Goal: Task Accomplishment & Management: Manage account settings

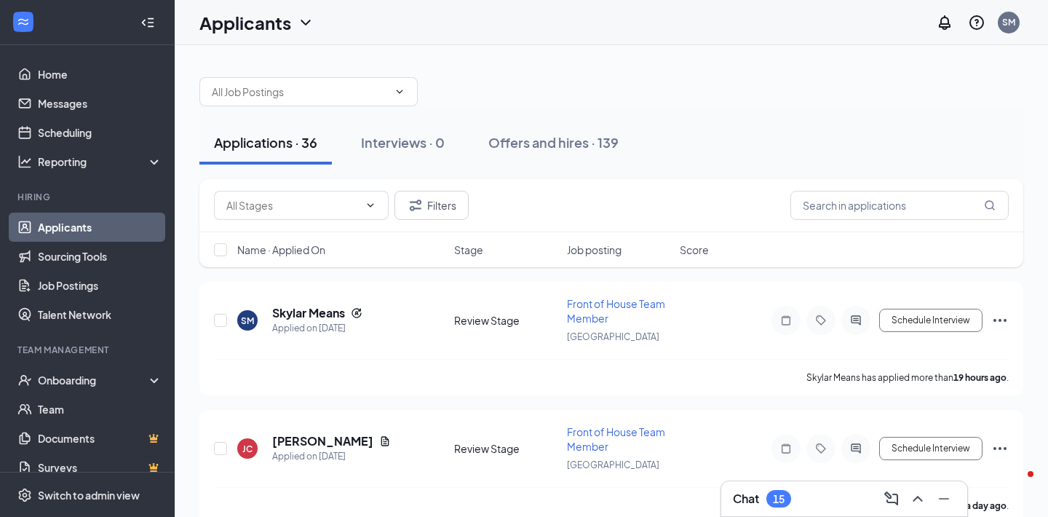
click at [821, 501] on div "Chat 15" at bounding box center [844, 498] width 223 height 23
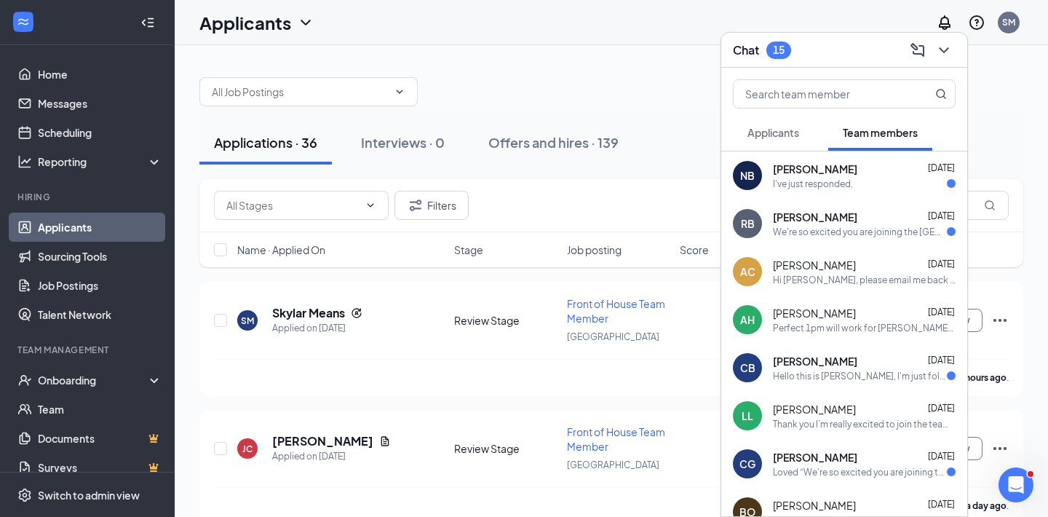
click at [778, 127] on span "Applicants" at bounding box center [774, 132] width 52 height 13
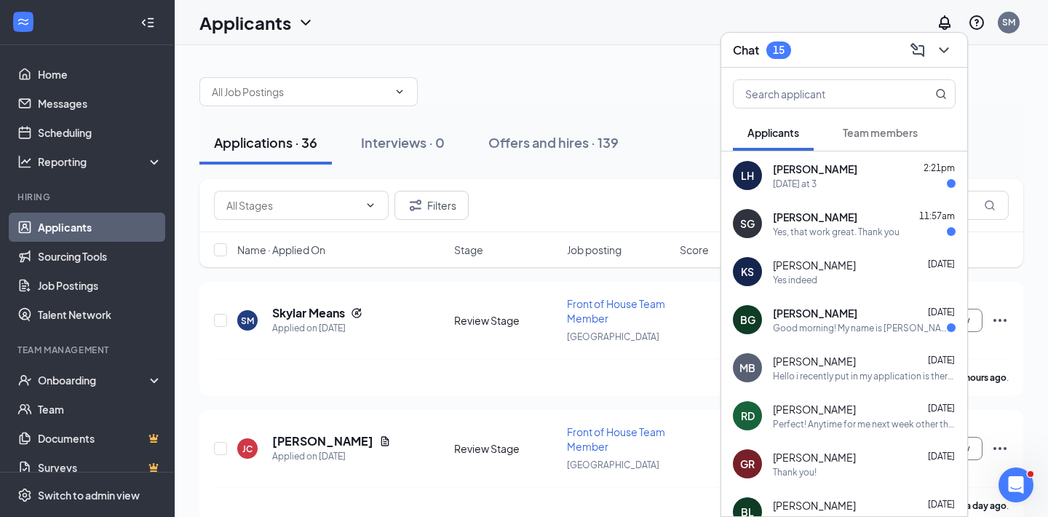
click at [810, 180] on div "[DATE] at 3" at bounding box center [795, 184] width 44 height 12
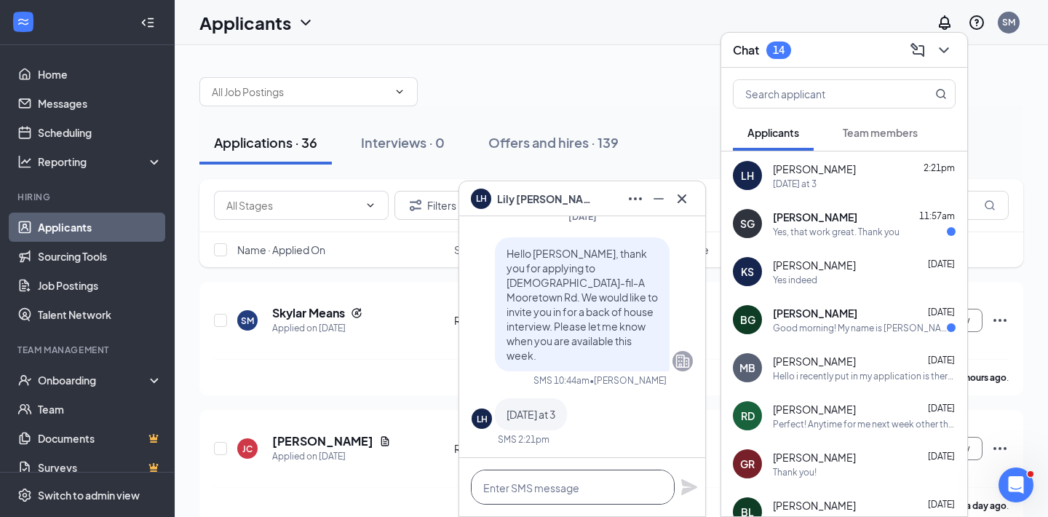
click at [659, 483] on textarea at bounding box center [573, 487] width 204 height 35
type textarea "i"
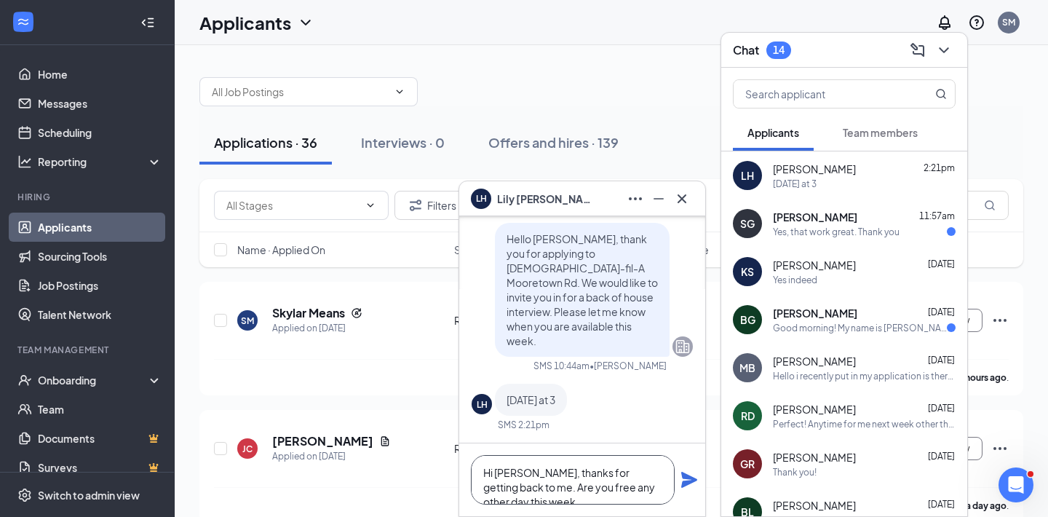
scroll to position [1, 0]
type textarea "Hi [PERSON_NAME], thanks for getting back to me. Are you free any other day thi…"
click at [681, 481] on icon "Plane" at bounding box center [689, 479] width 17 height 17
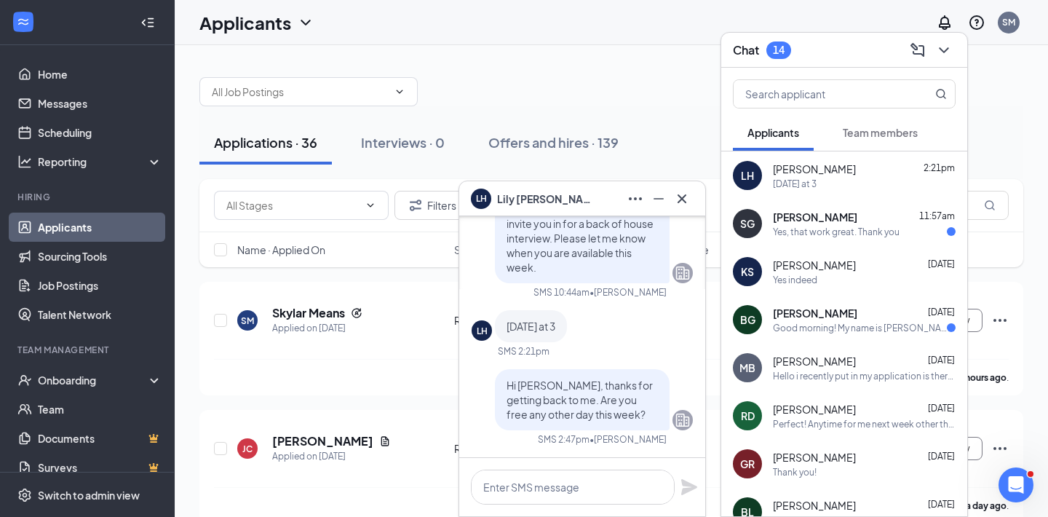
scroll to position [0, 0]
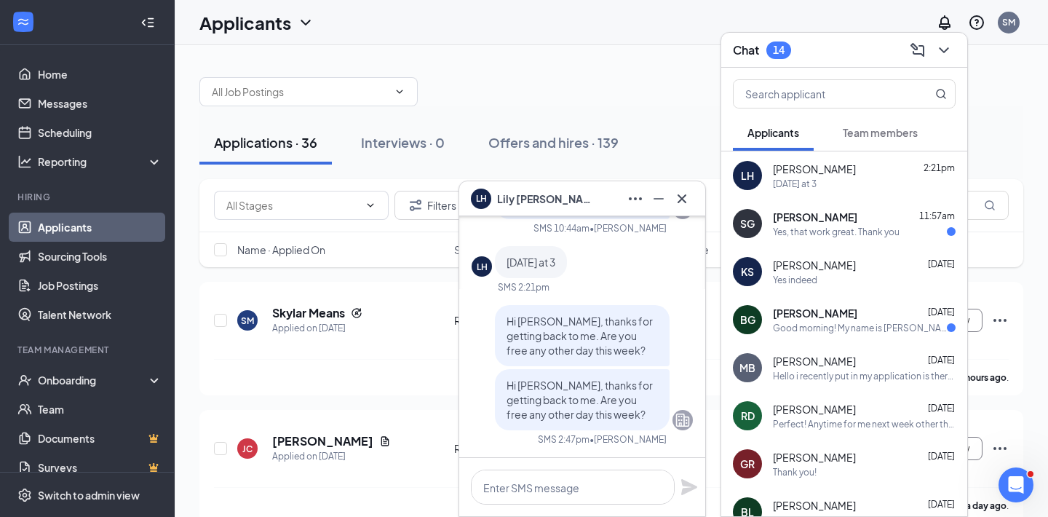
click at [785, 203] on div "SG Seamus Gaddy 11:57am Yes, that work great. Thank you" at bounding box center [845, 223] width 246 height 48
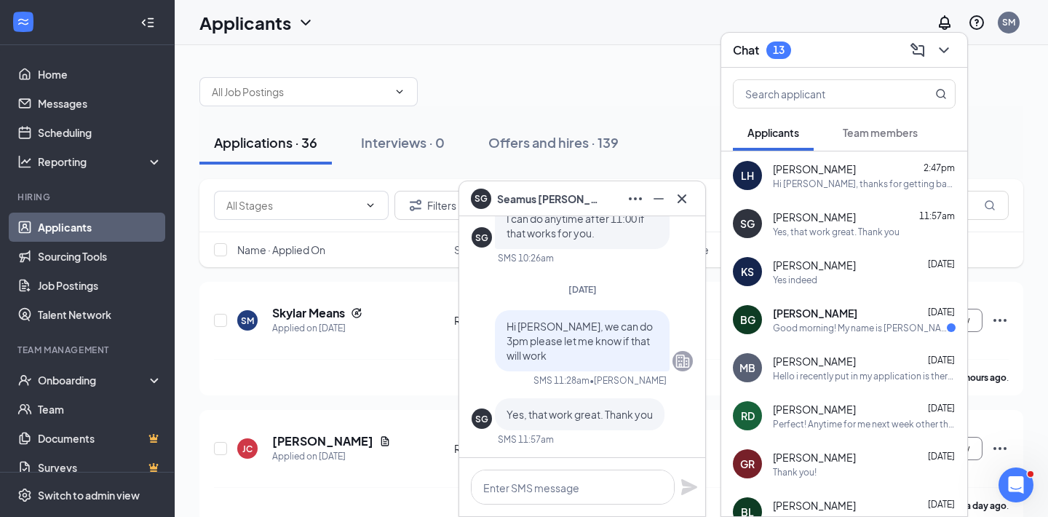
click at [792, 181] on div "Hi [PERSON_NAME], thanks for getting back to me. Are you free any other day thi…" at bounding box center [864, 184] width 183 height 12
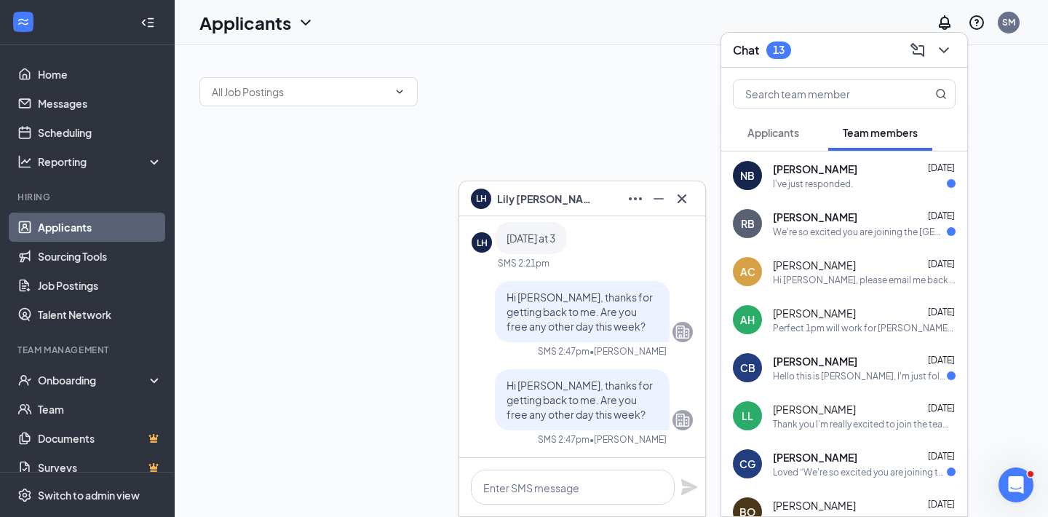
click at [763, 138] on span "Applicants" at bounding box center [774, 132] width 52 height 13
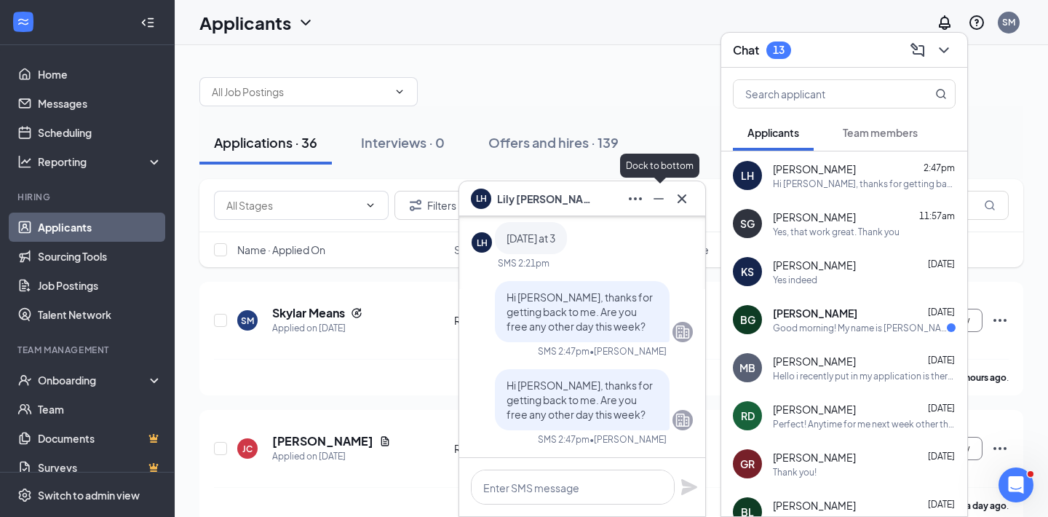
click at [662, 208] on button at bounding box center [658, 198] width 23 height 23
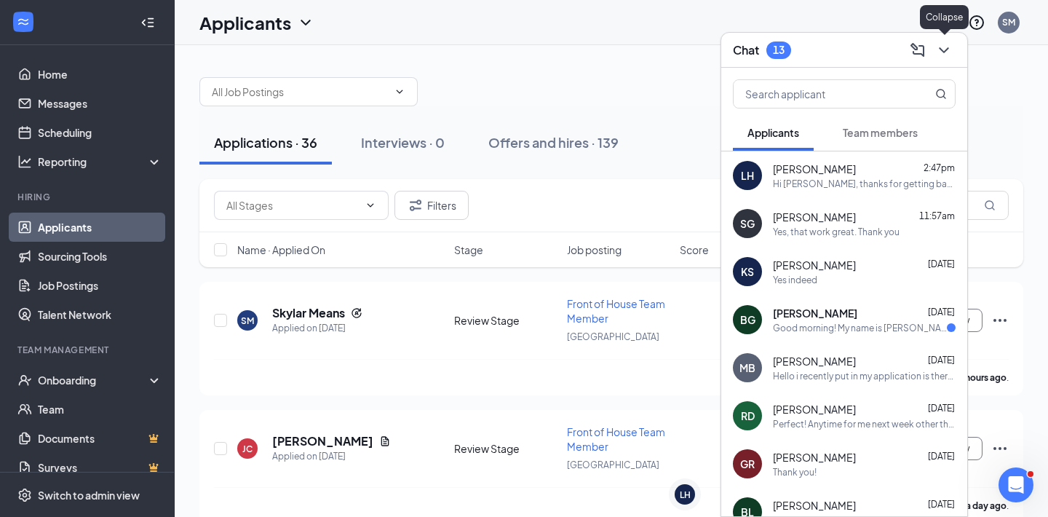
click at [947, 54] on icon "ChevronDown" at bounding box center [944, 50] width 17 height 17
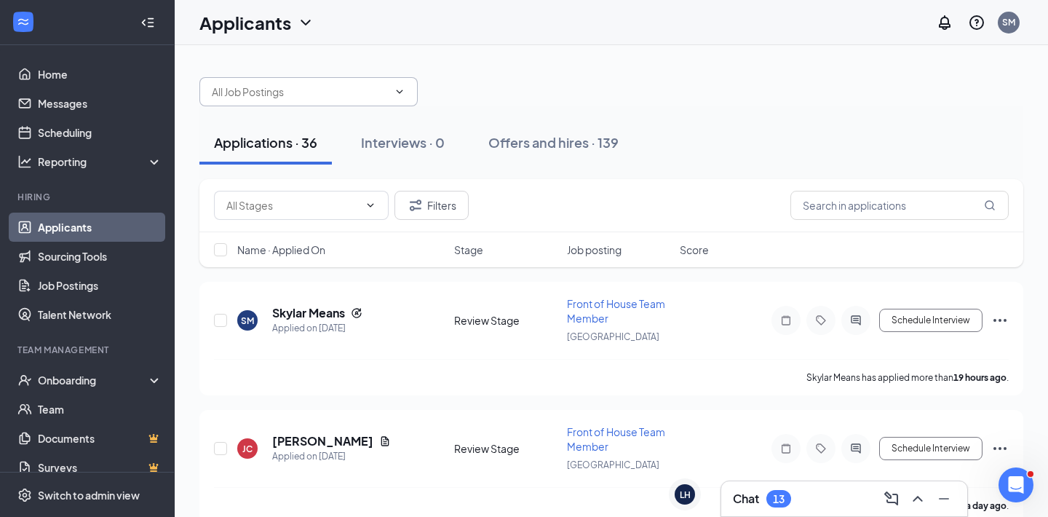
click at [327, 84] on input "text" at bounding box center [300, 92] width 176 height 16
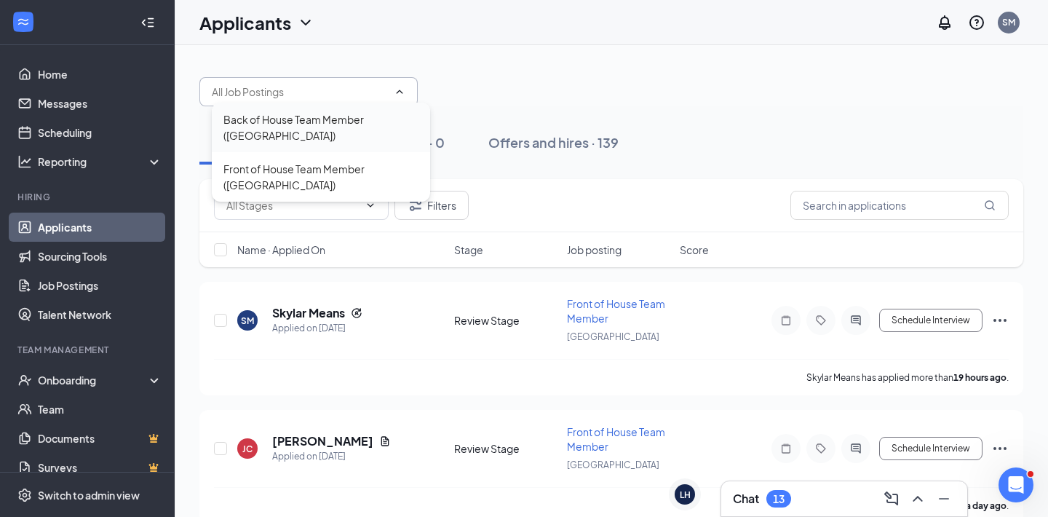
click at [316, 131] on div "Back of House Team Member ([GEOGRAPHIC_DATA])" at bounding box center [321, 127] width 195 height 32
type input "Back of House Team Member ([GEOGRAPHIC_DATA])"
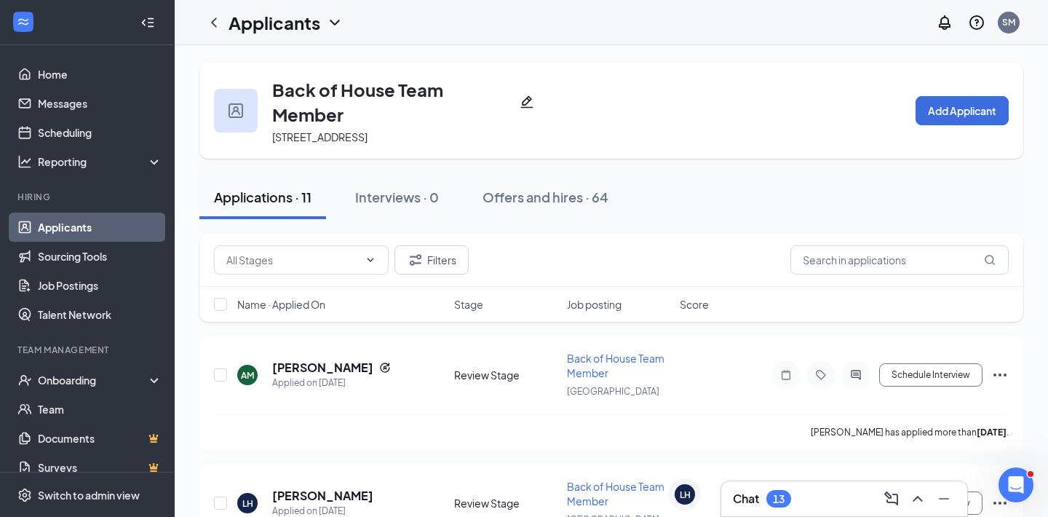
scroll to position [19, 0]
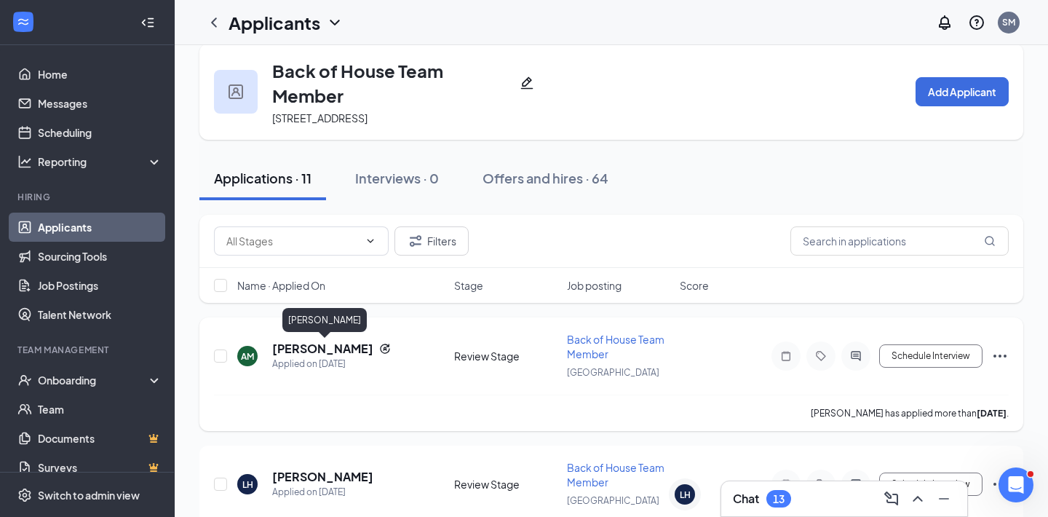
click at [301, 347] on h5 "[PERSON_NAME]" at bounding box center [322, 349] width 101 height 16
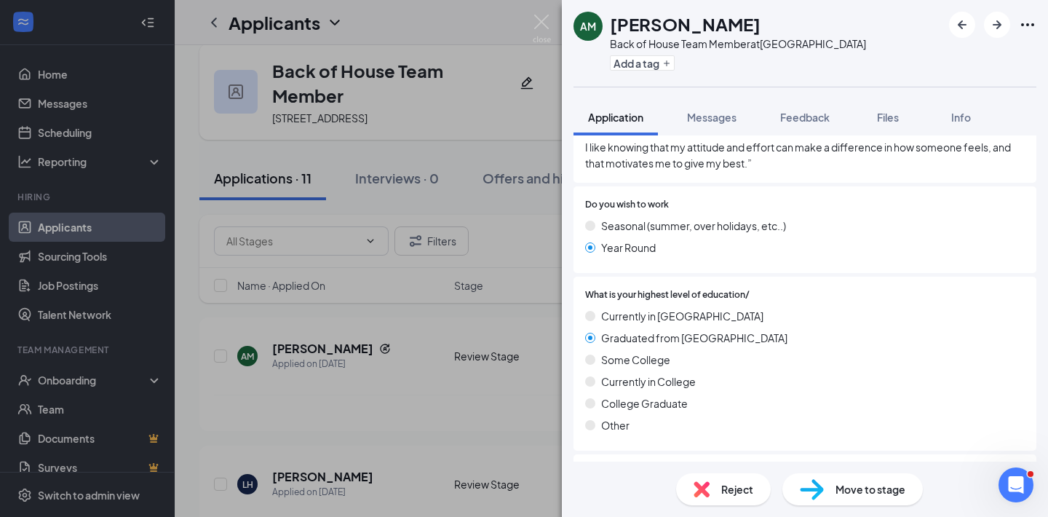
scroll to position [20, 0]
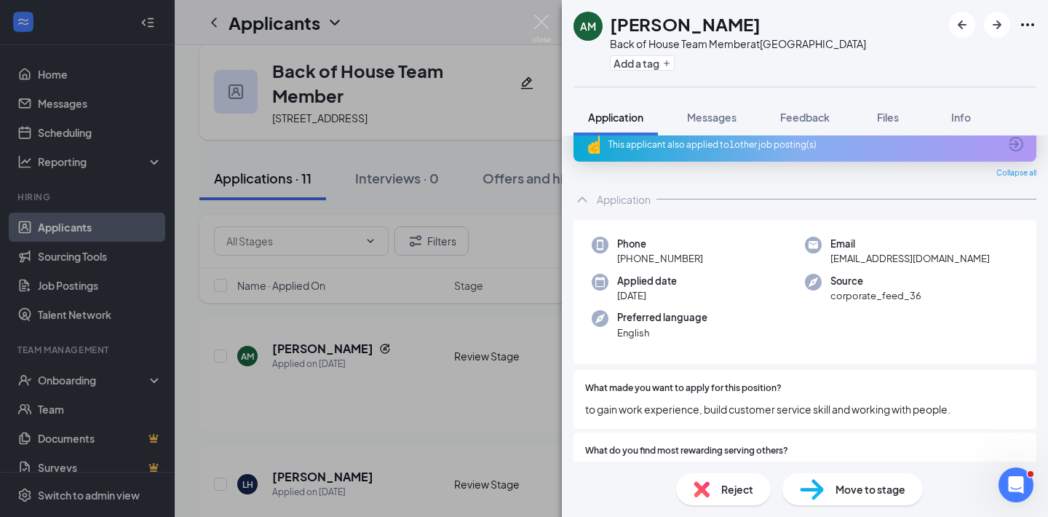
click at [874, 494] on span "Move to stage" at bounding box center [871, 489] width 70 height 16
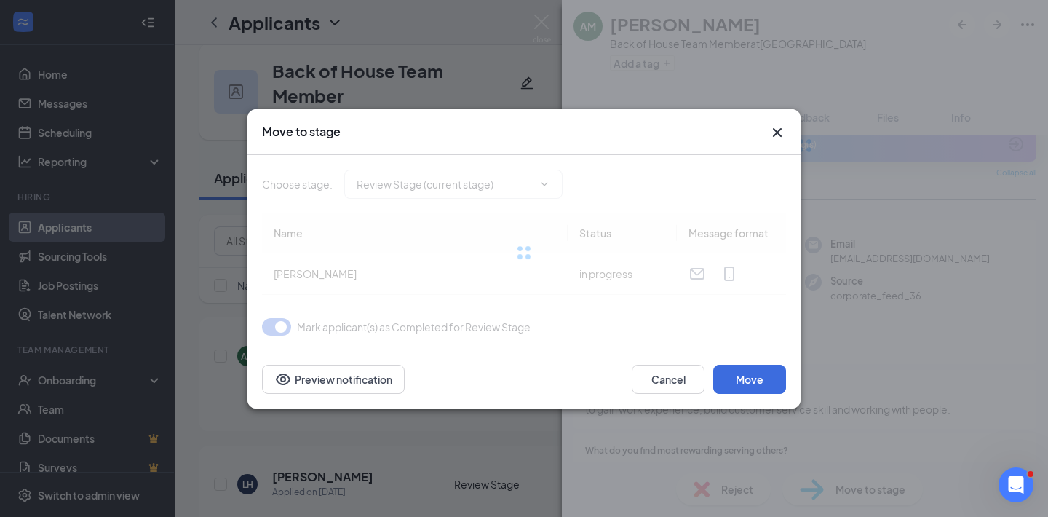
type input "Onsite Interview (next stage)"
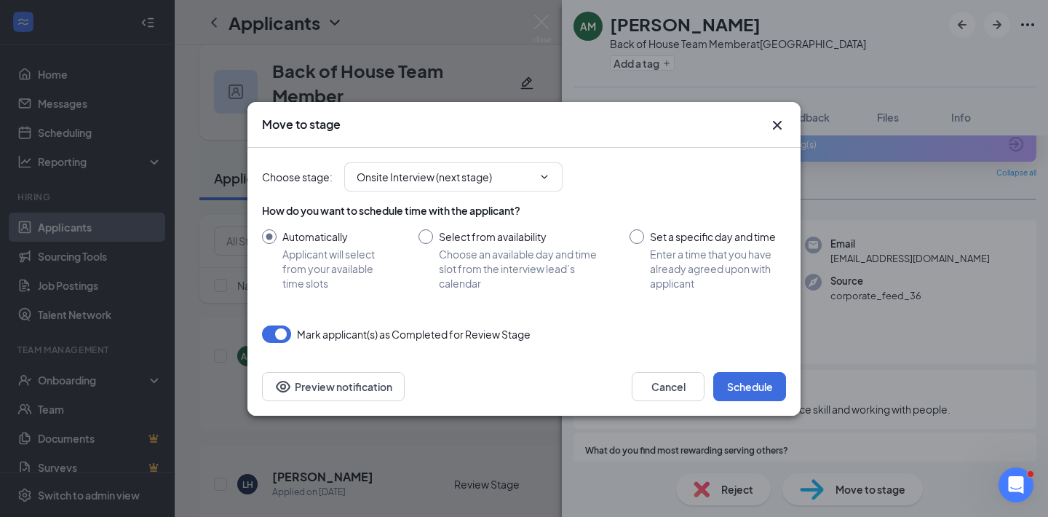
click at [783, 127] on icon "Cross" at bounding box center [777, 124] width 17 height 17
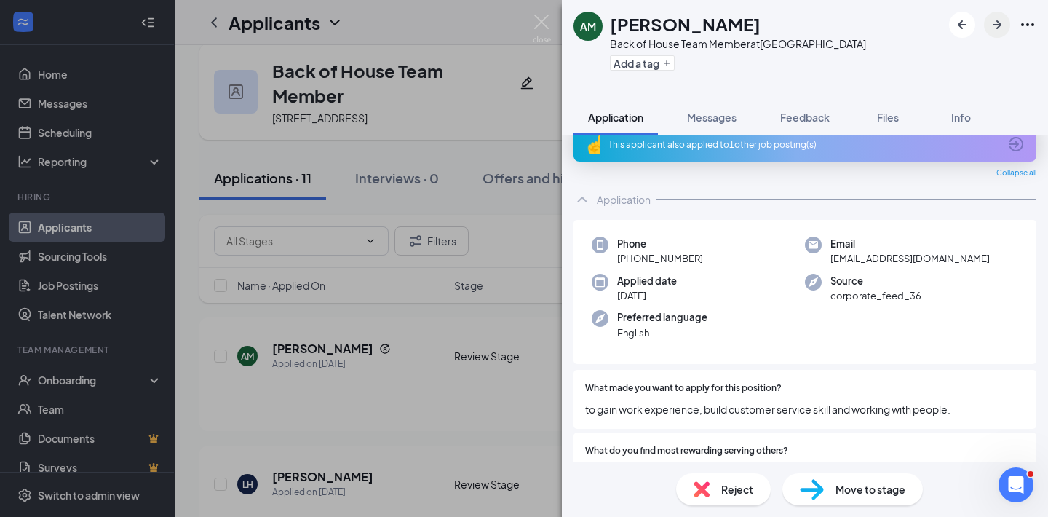
click at [995, 24] on icon "ArrowRight" at bounding box center [997, 24] width 9 height 9
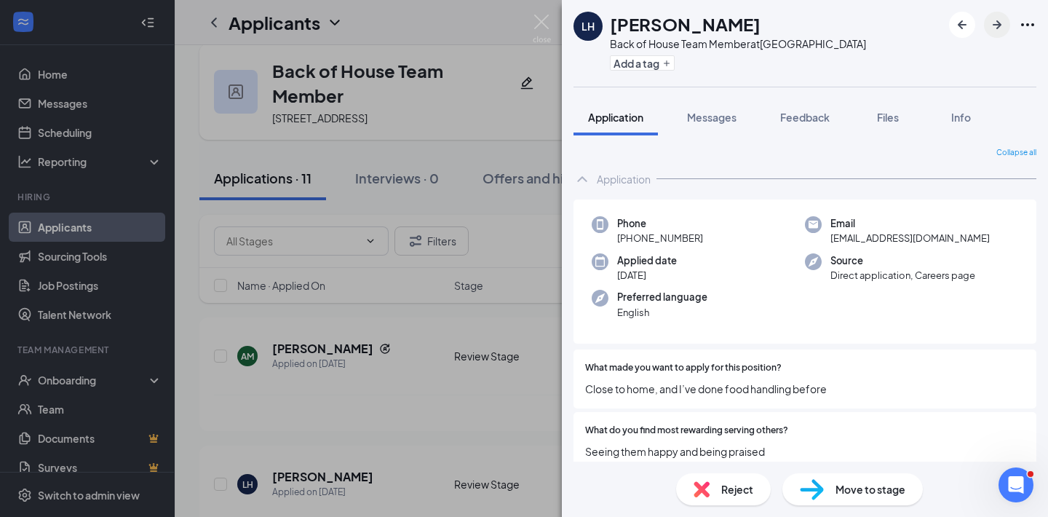
click at [995, 24] on icon "ArrowRight" at bounding box center [997, 24] width 9 height 9
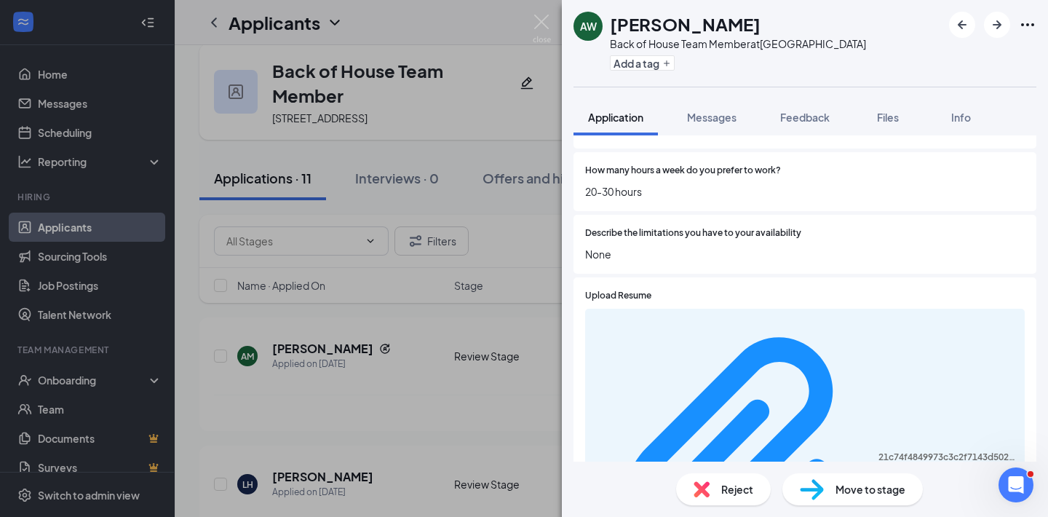
scroll to position [1136, 0]
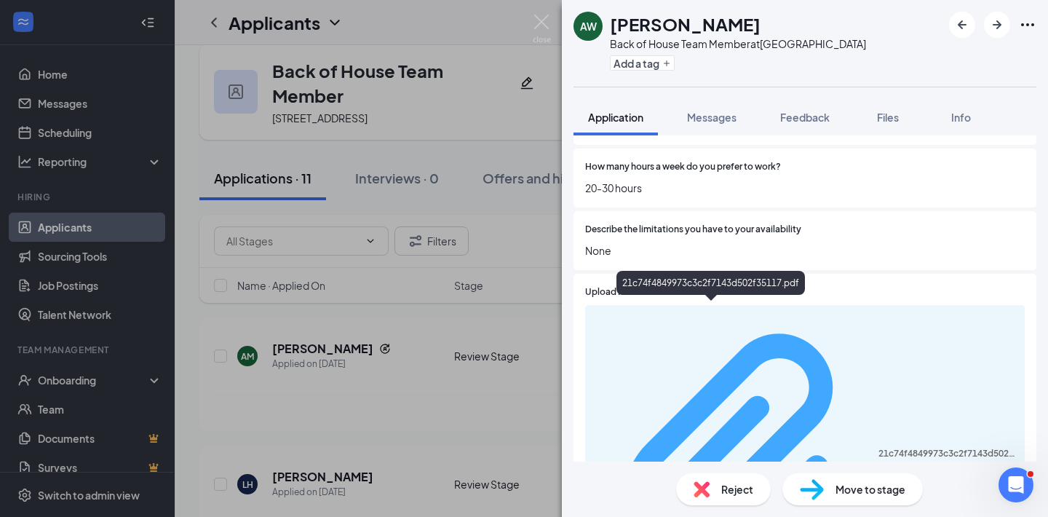
click at [879, 448] on div "21c74f4849973c3c2f7143d502f35117.pdf" at bounding box center [948, 454] width 138 height 12
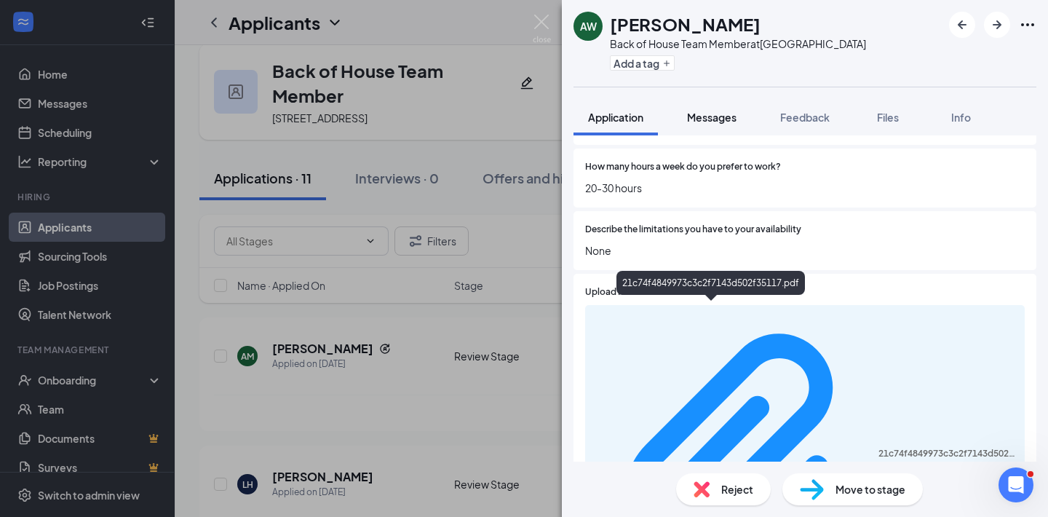
click at [711, 113] on span "Messages" at bounding box center [712, 117] width 50 height 13
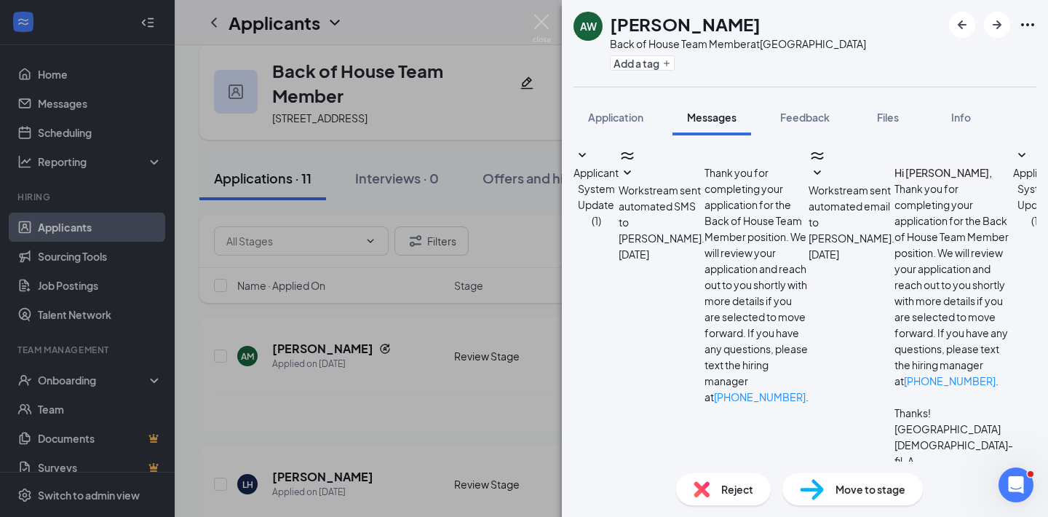
click at [641, 469] on textarea at bounding box center [666, 512] width 185 height 87
type textarea "I"
type textarea "Hi [PERSON_NAME], thank you for applying to [DEMOGRAPHIC_DATA]-fil-A [GEOGRAPHI…"
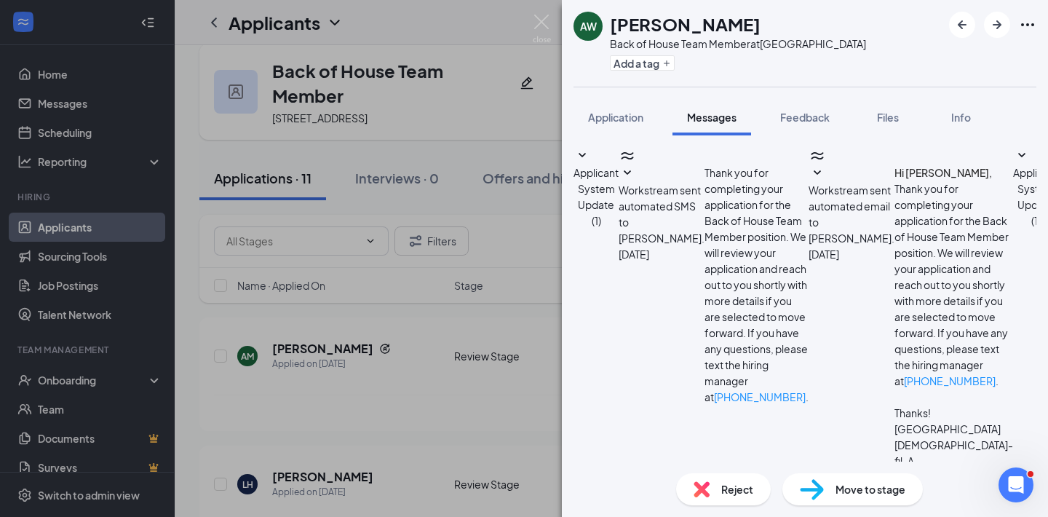
scroll to position [197, 0]
click at [631, 121] on span "Application" at bounding box center [615, 117] width 55 height 13
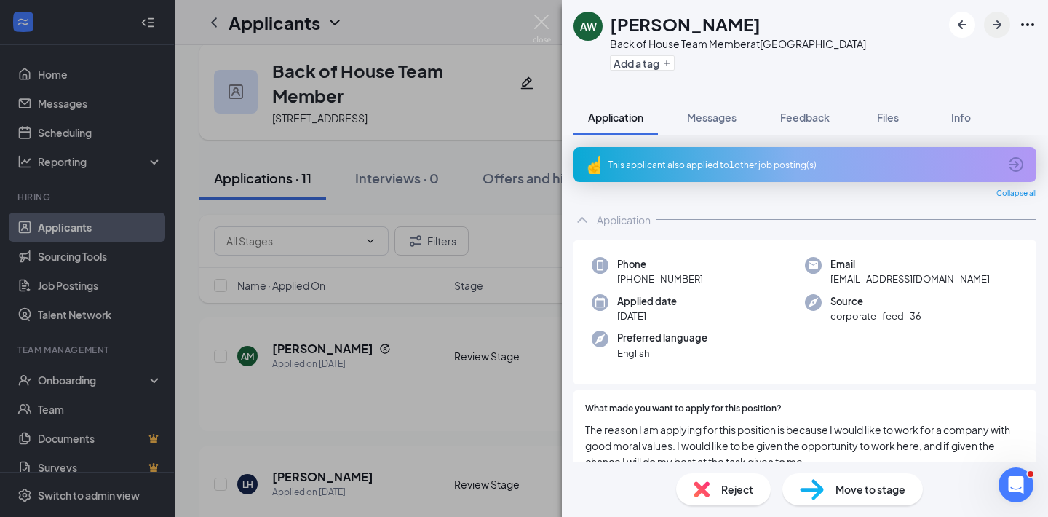
click at [998, 25] on icon "ArrowRight" at bounding box center [997, 24] width 9 height 9
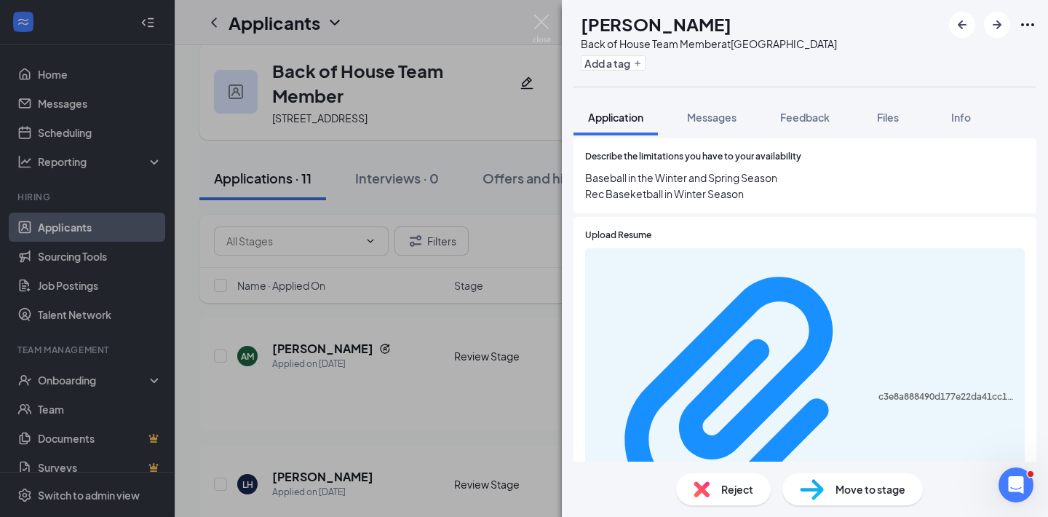
scroll to position [1160, 0]
click at [727, 492] on span "Reject" at bounding box center [738, 489] width 32 height 16
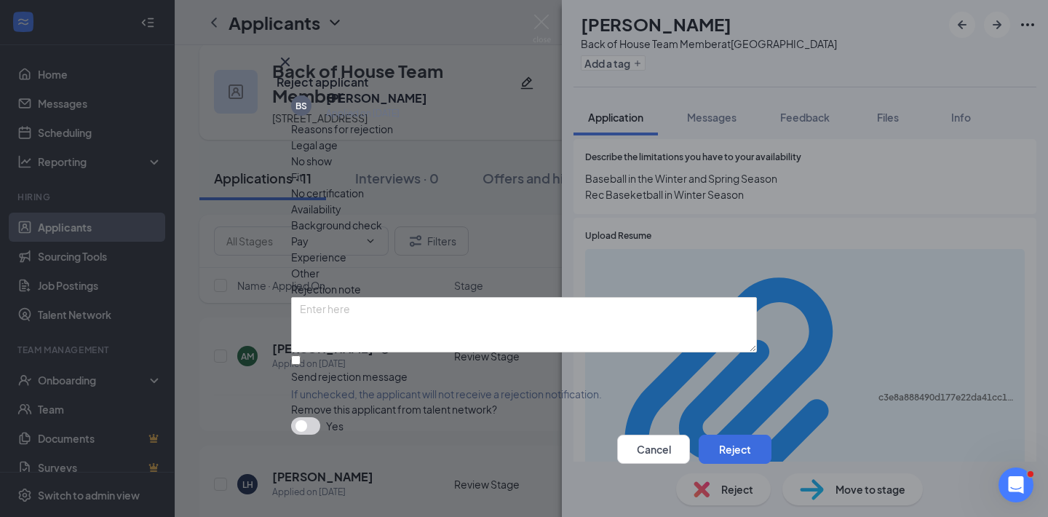
click at [296, 369] on div at bounding box center [524, 369] width 466 height 0
click at [296, 355] on input "Send rejection message If unchecked, the applicant will not receive a rejection…" at bounding box center [295, 359] width 9 height 9
checkbox input "true"
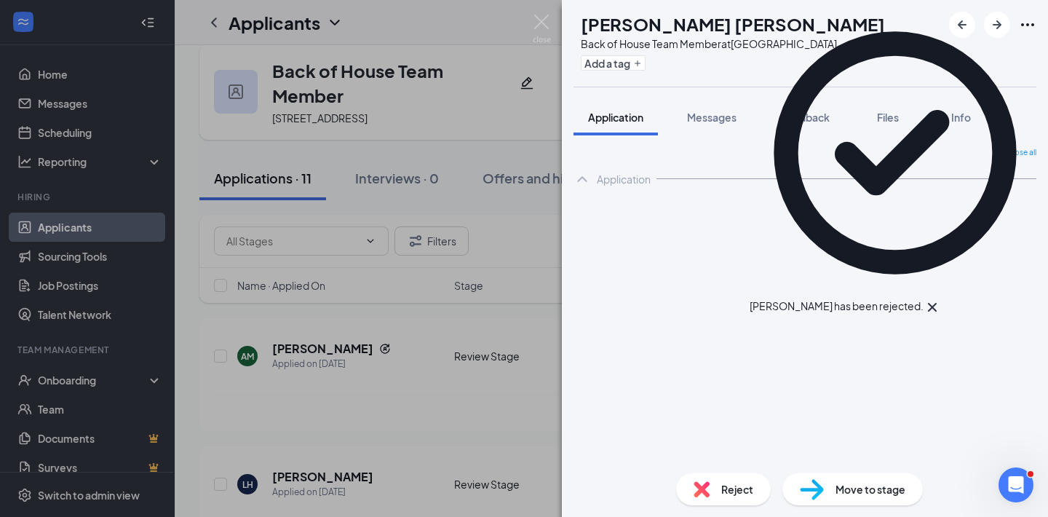
click at [941, 299] on icon "Cross" at bounding box center [932, 307] width 17 height 17
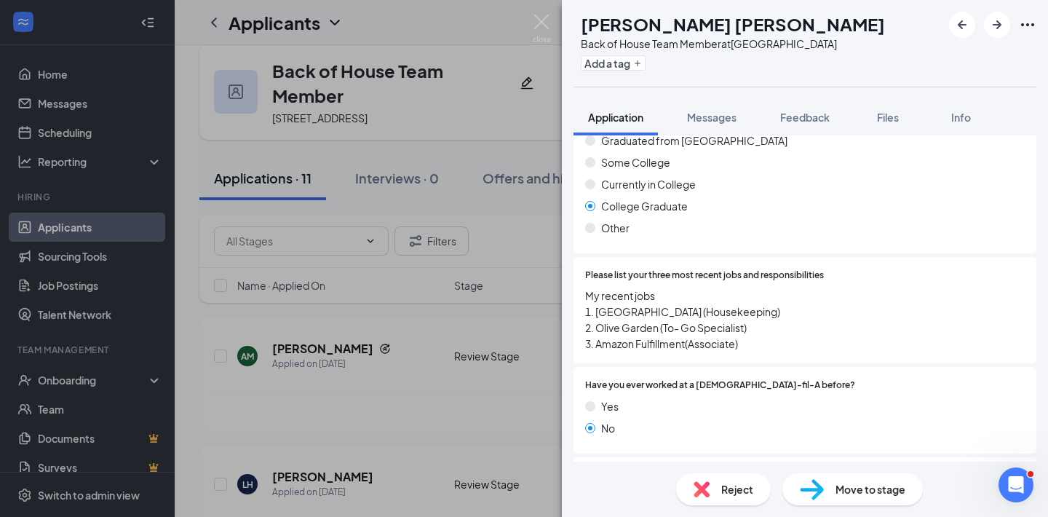
scroll to position [518, 0]
click at [1004, 30] on icon "ArrowRight" at bounding box center [997, 24] width 17 height 17
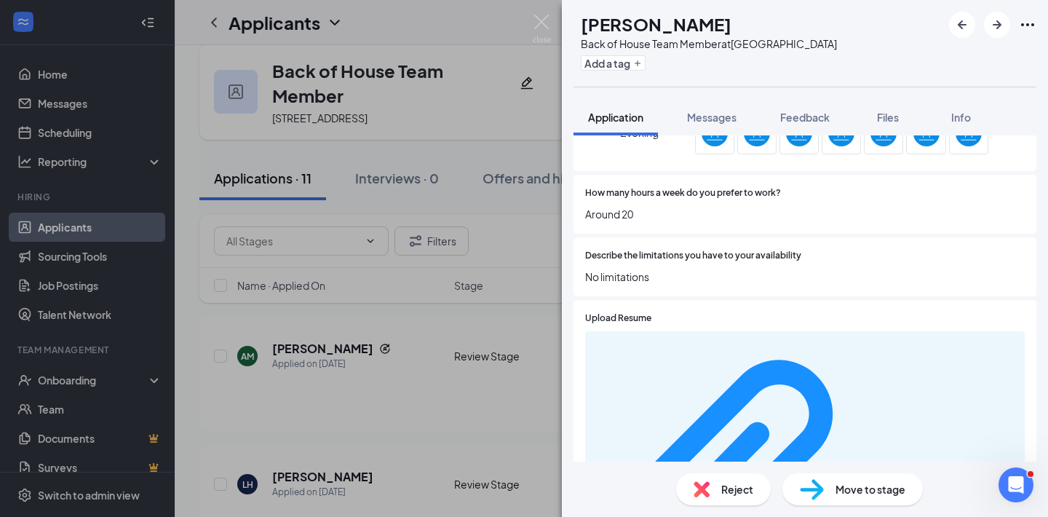
scroll to position [1015, 0]
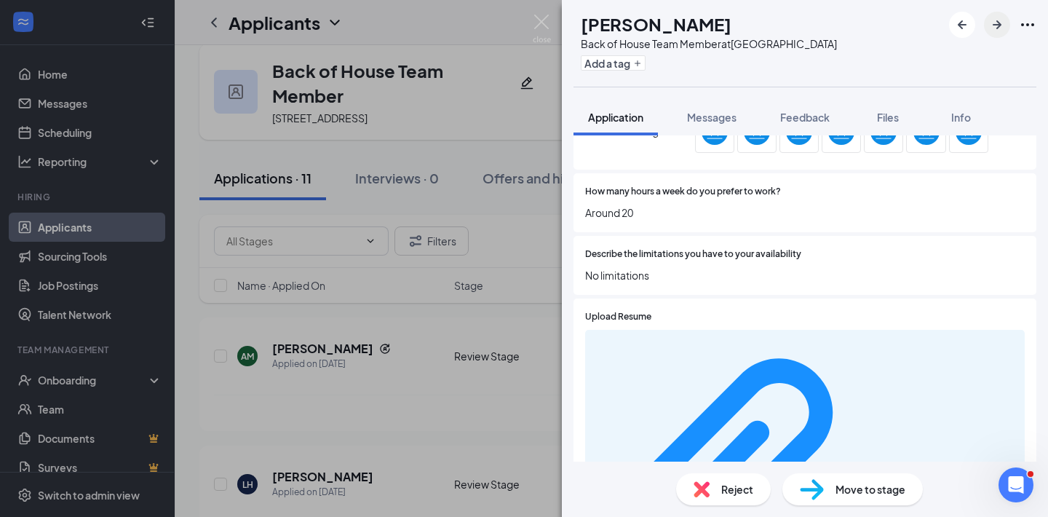
click at [992, 23] on icon "ArrowRight" at bounding box center [997, 24] width 17 height 17
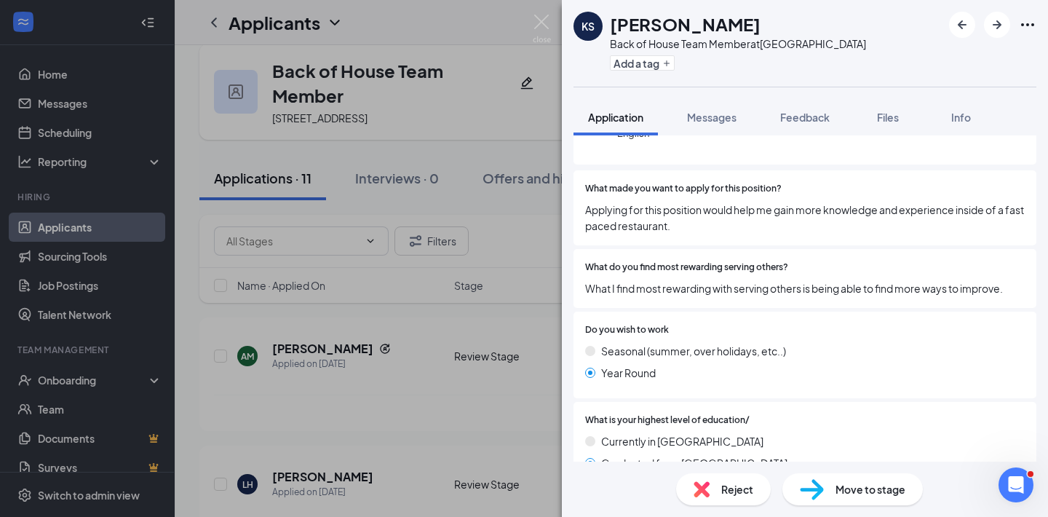
scroll to position [241, 0]
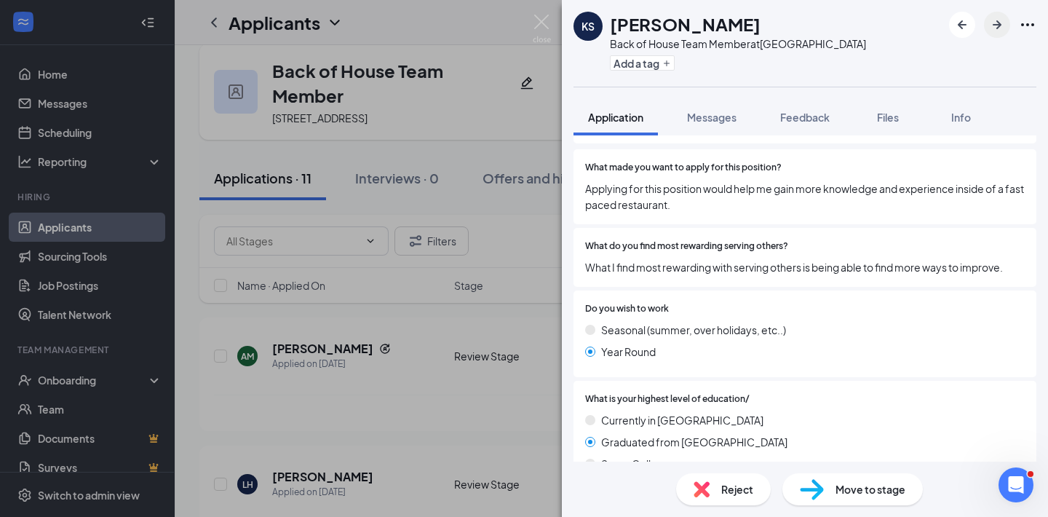
click at [1004, 28] on icon "ArrowRight" at bounding box center [997, 24] width 17 height 17
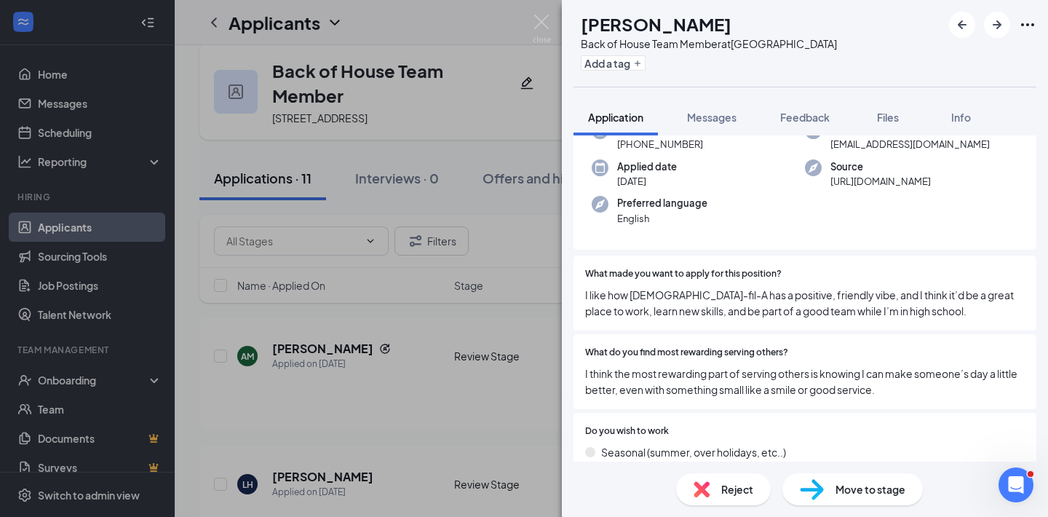
scroll to position [97, 0]
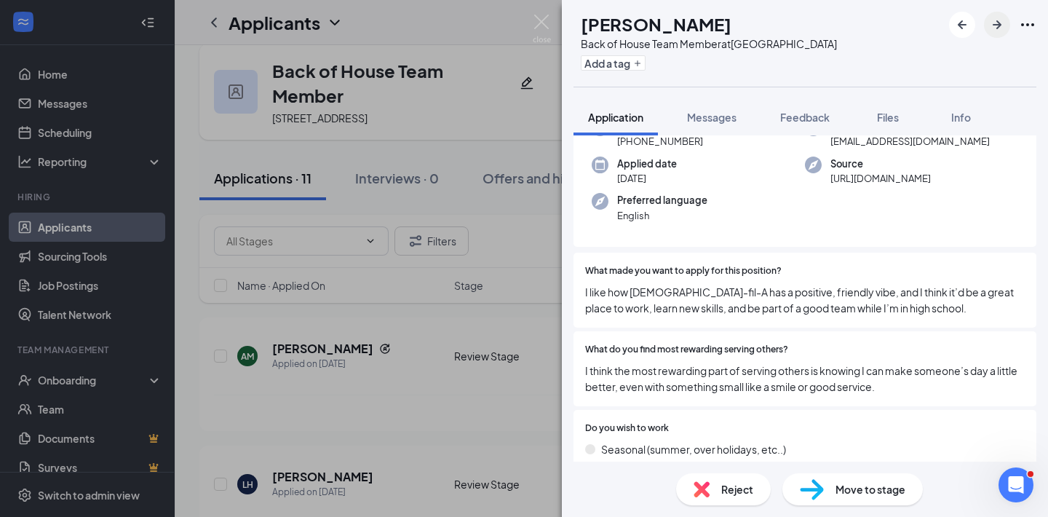
click at [999, 31] on icon "ArrowRight" at bounding box center [997, 24] width 17 height 17
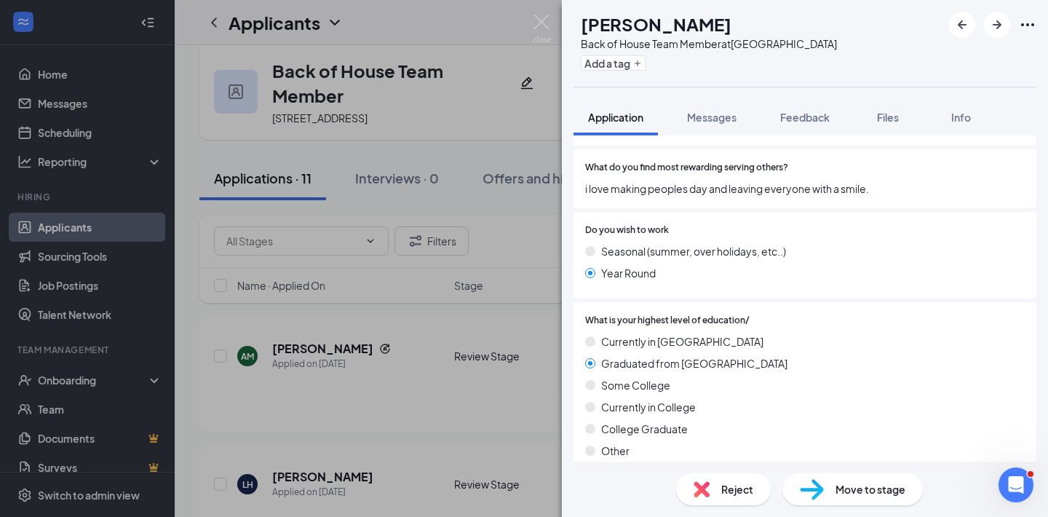
scroll to position [261, 0]
click at [549, 25] on img at bounding box center [542, 29] width 18 height 28
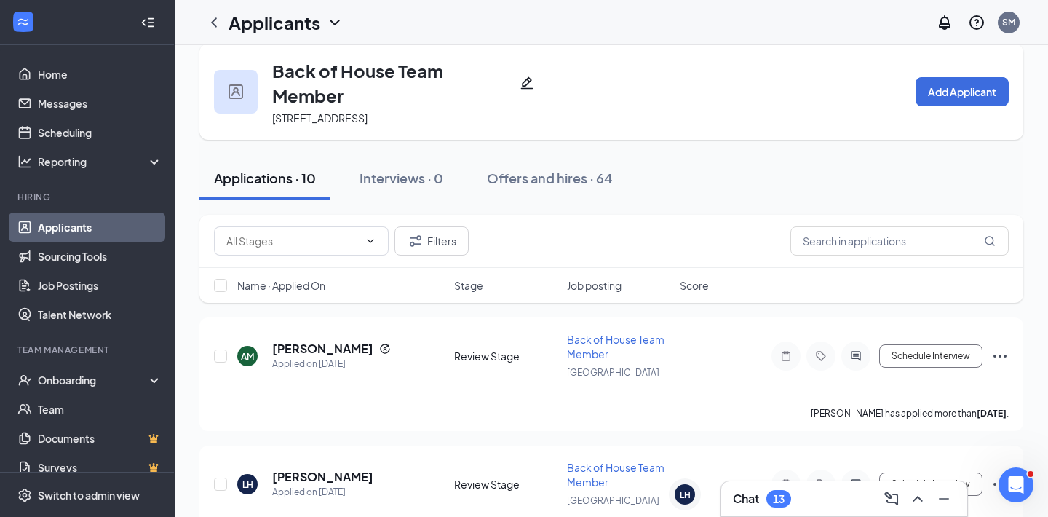
click at [852, 506] on div "Chat 13" at bounding box center [844, 498] width 223 height 23
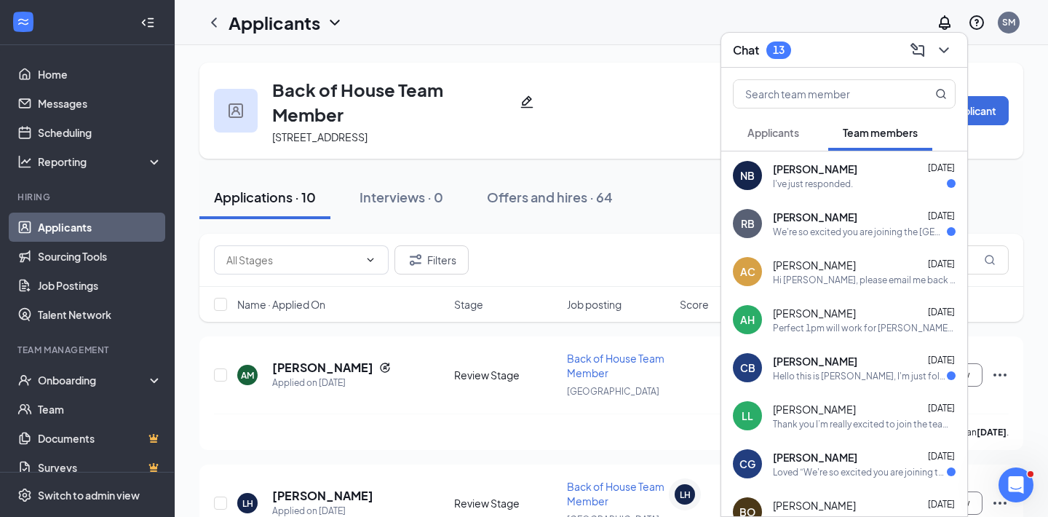
click at [769, 125] on button "Applicants" at bounding box center [773, 132] width 81 height 36
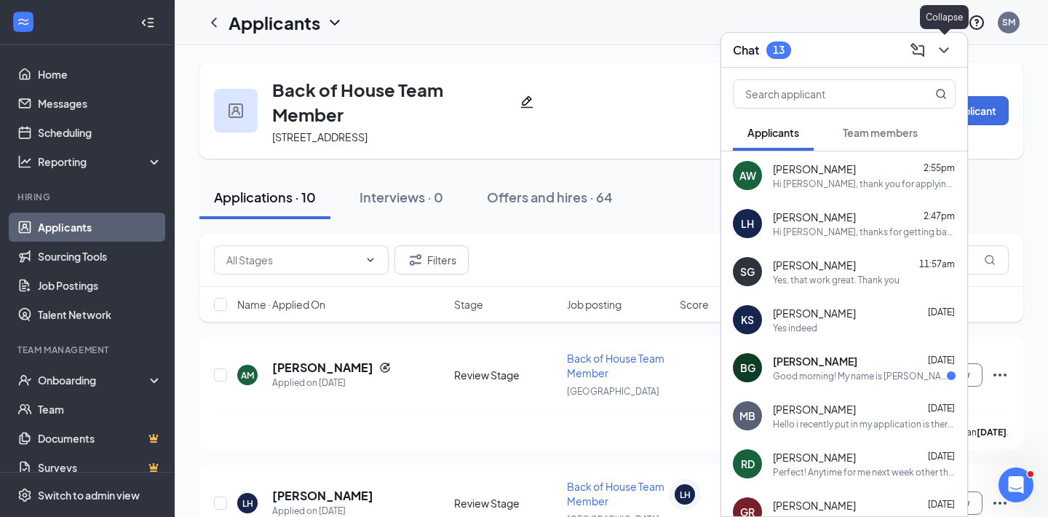
click at [943, 46] on icon "ChevronDown" at bounding box center [944, 50] width 17 height 17
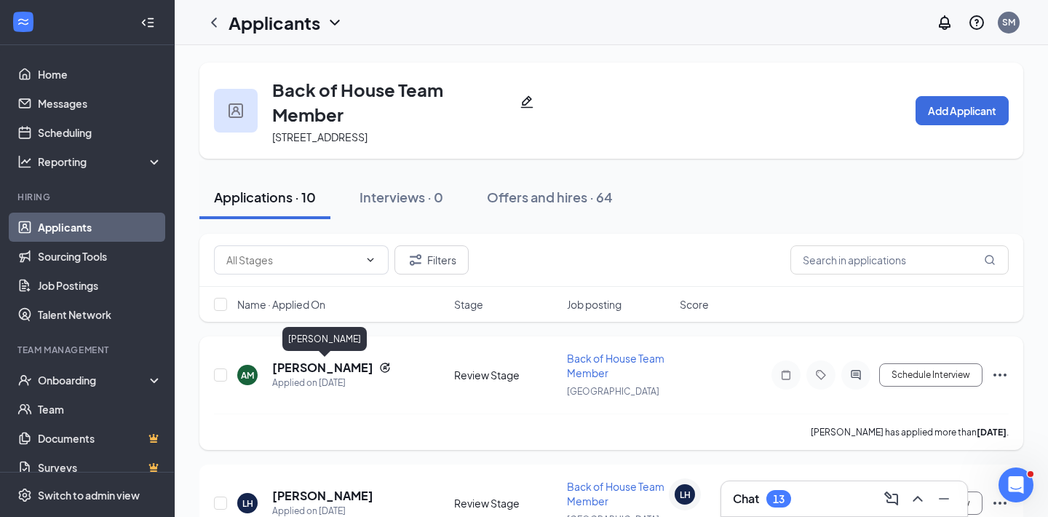
click at [299, 374] on h5 "[PERSON_NAME]" at bounding box center [322, 368] width 101 height 16
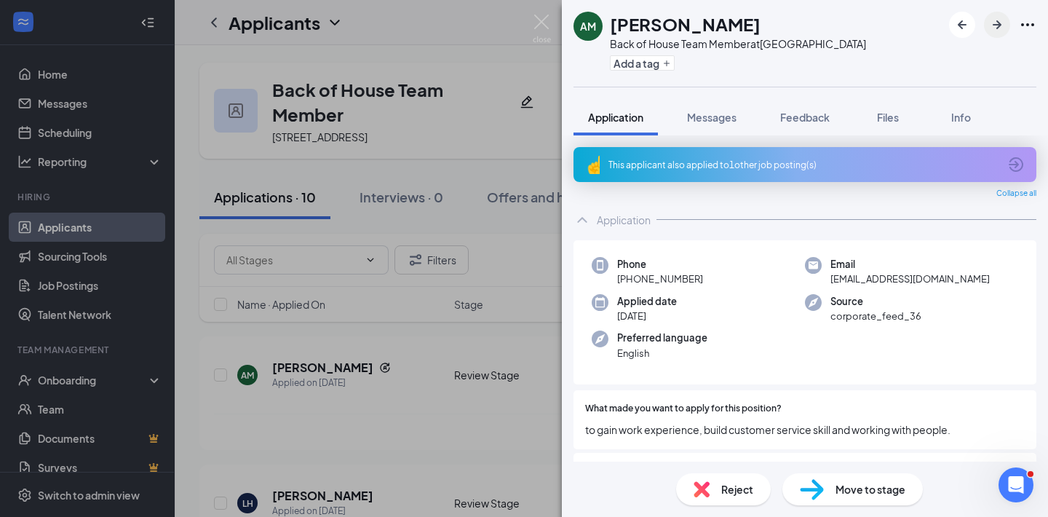
click at [1003, 33] on icon "ArrowRight" at bounding box center [997, 24] width 17 height 17
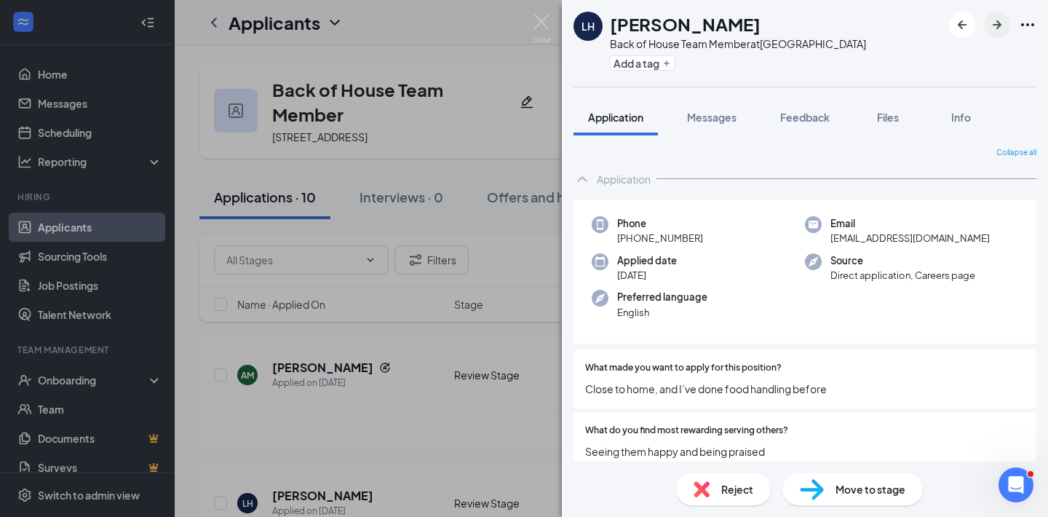
click at [1003, 33] on icon "ArrowRight" at bounding box center [997, 24] width 17 height 17
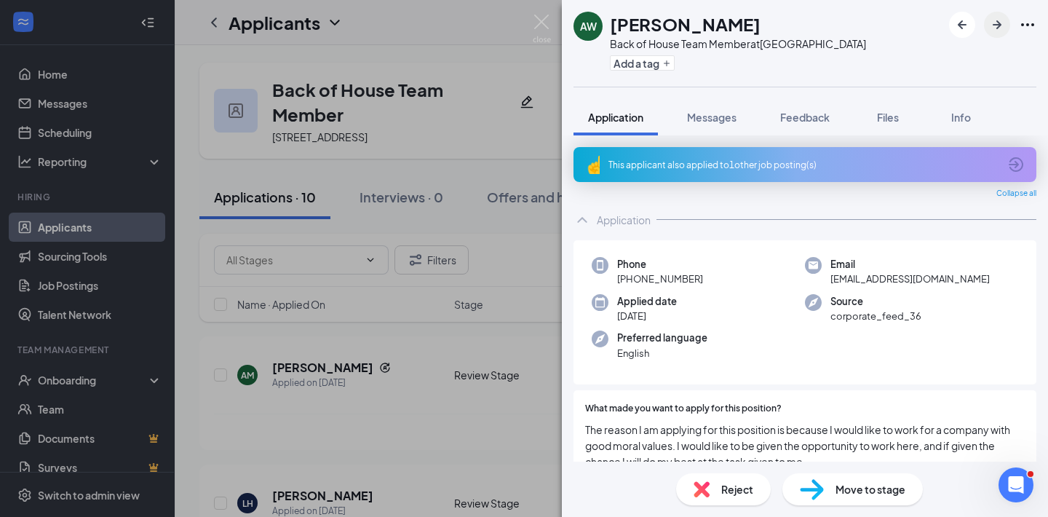
click at [1003, 33] on icon "ArrowRight" at bounding box center [997, 24] width 17 height 17
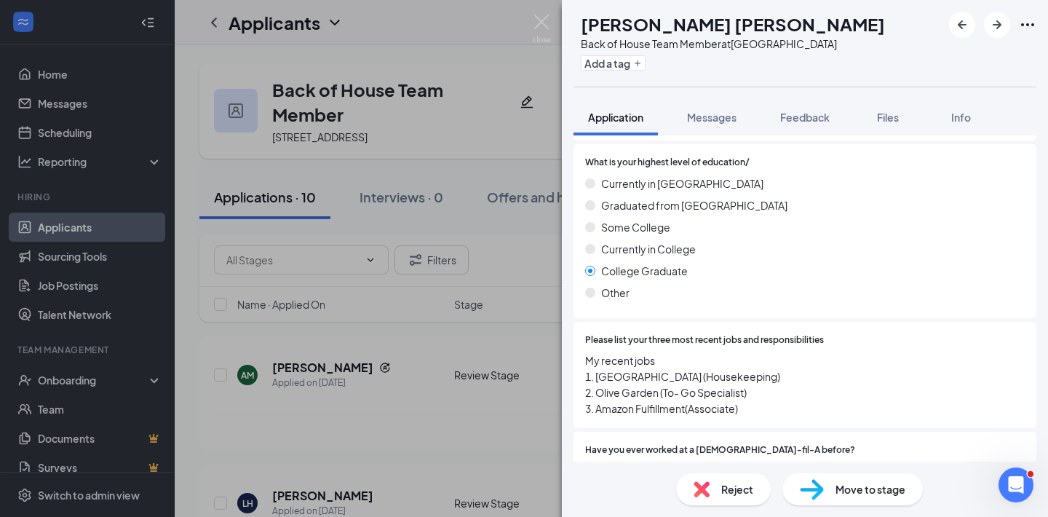
scroll to position [550, 0]
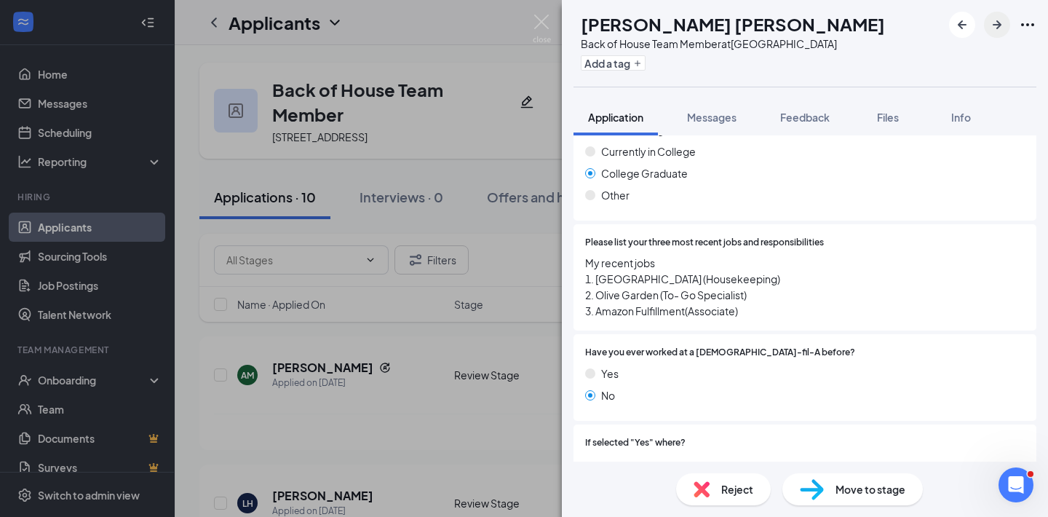
click at [996, 35] on button "button" at bounding box center [997, 25] width 26 height 26
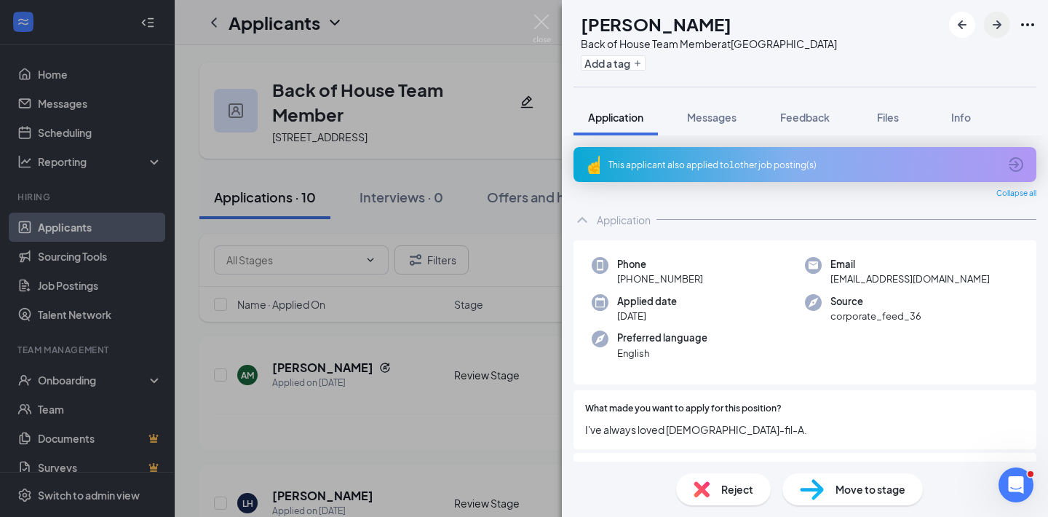
click at [996, 35] on button "button" at bounding box center [997, 25] width 26 height 26
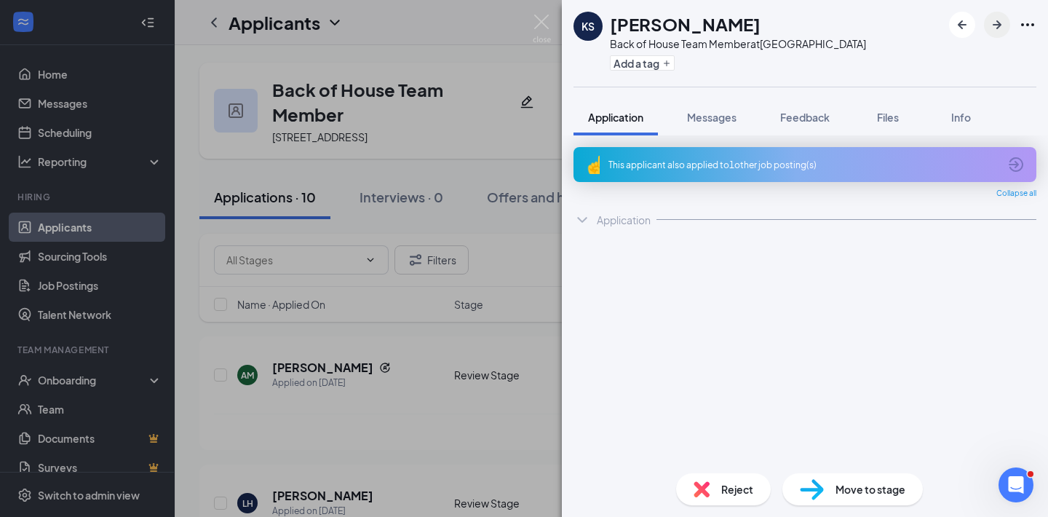
click at [996, 35] on button "button" at bounding box center [997, 25] width 26 height 26
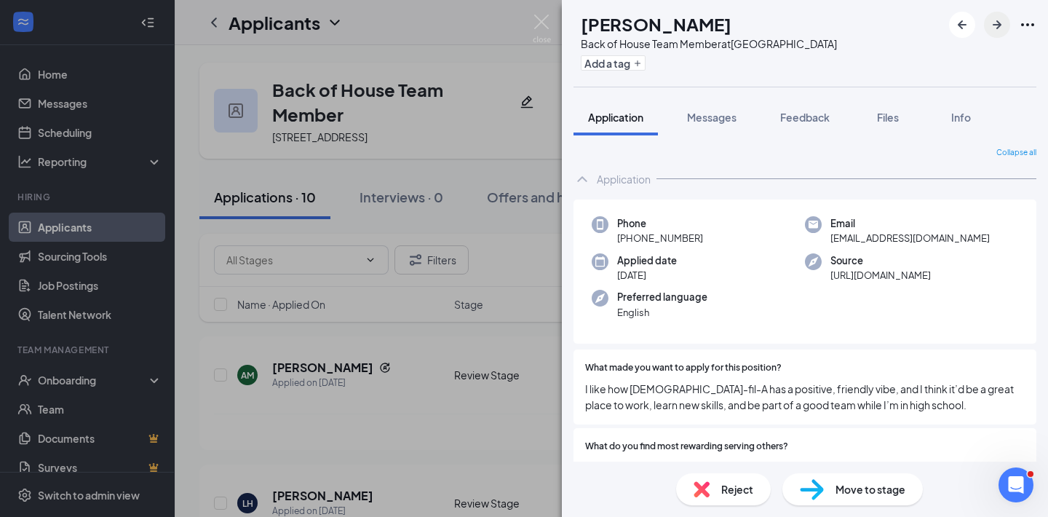
click at [996, 35] on button "button" at bounding box center [997, 25] width 26 height 26
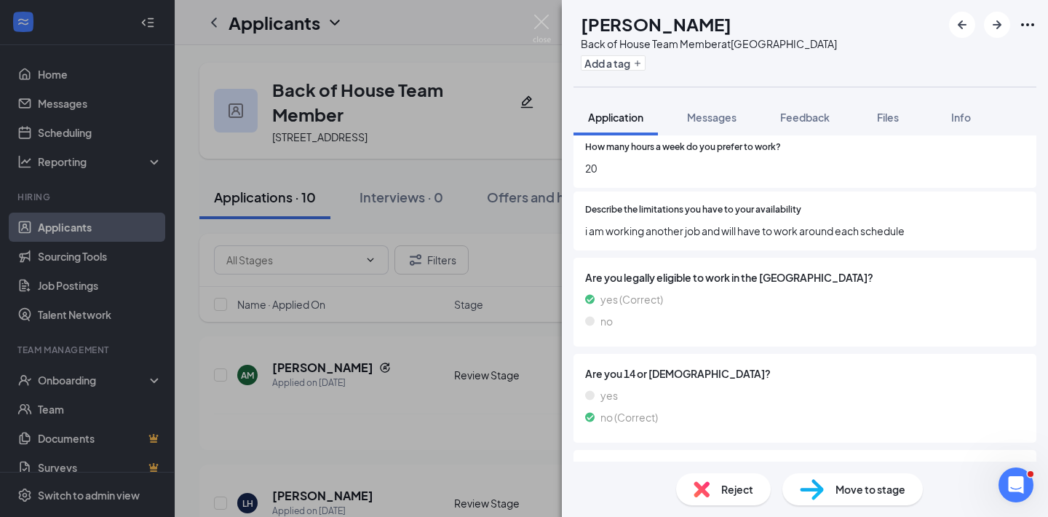
scroll to position [1020, 0]
click at [711, 491] on div "Reject" at bounding box center [723, 489] width 95 height 32
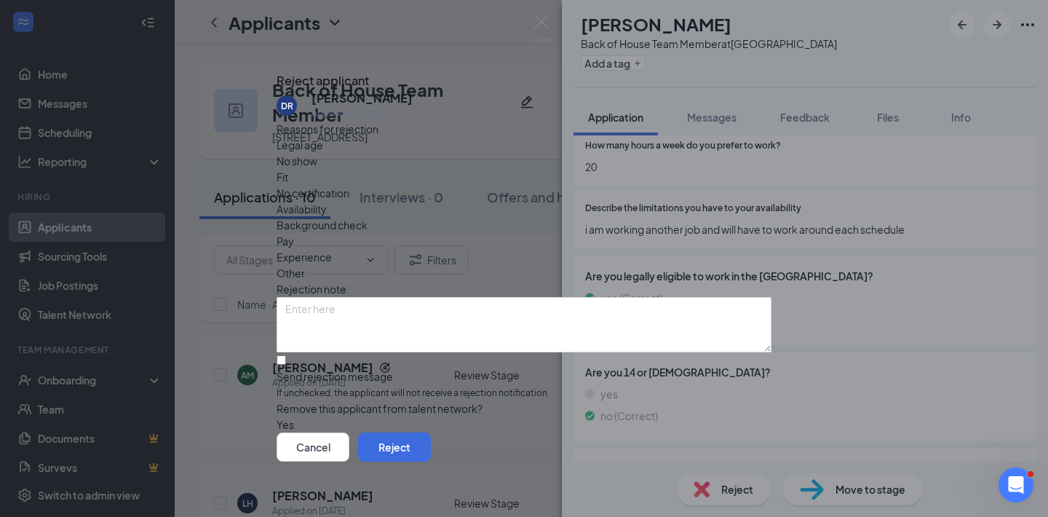
click at [300, 369] on div at bounding box center [524, 369] width 495 height 0
click at [286, 355] on input "Send rejection message If unchecked, the applicant will not receive a rejection…" at bounding box center [281, 359] width 9 height 9
checkbox input "true"
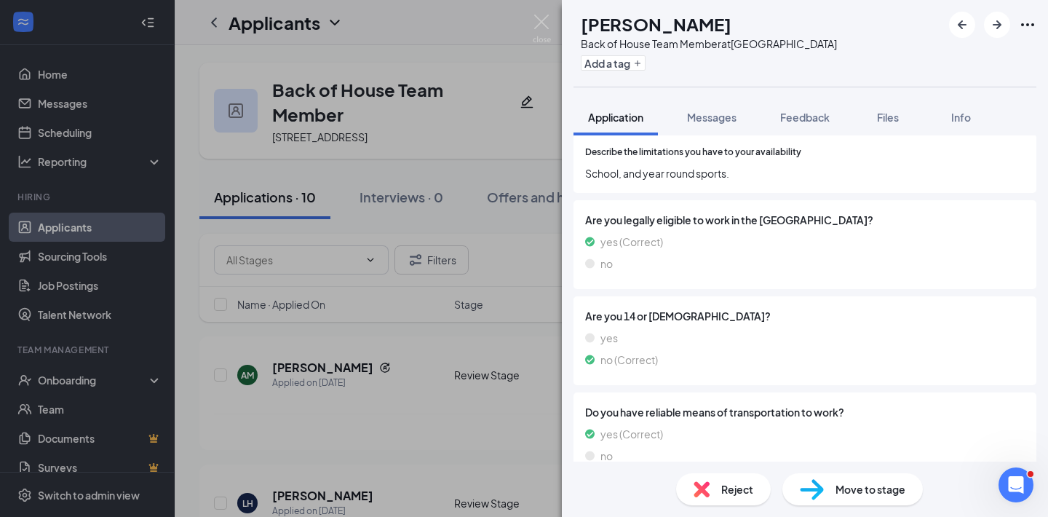
scroll to position [1187, 0]
click at [738, 482] on span "Reject" at bounding box center [738, 489] width 32 height 16
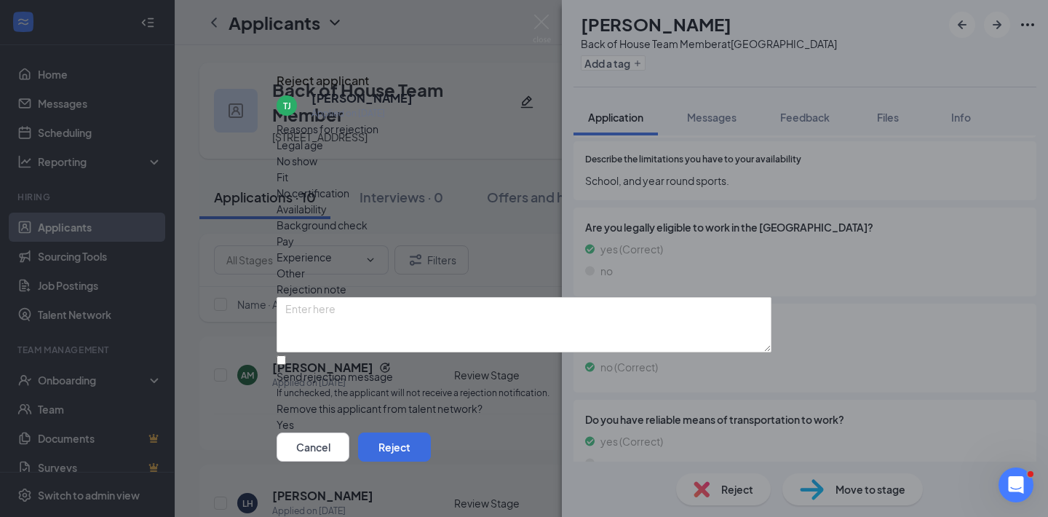
click at [304, 369] on div at bounding box center [524, 369] width 495 height 0
click at [286, 355] on input "Send rejection message If unchecked, the applicant will not receive a rejection…" at bounding box center [281, 359] width 9 height 9
checkbox input "true"
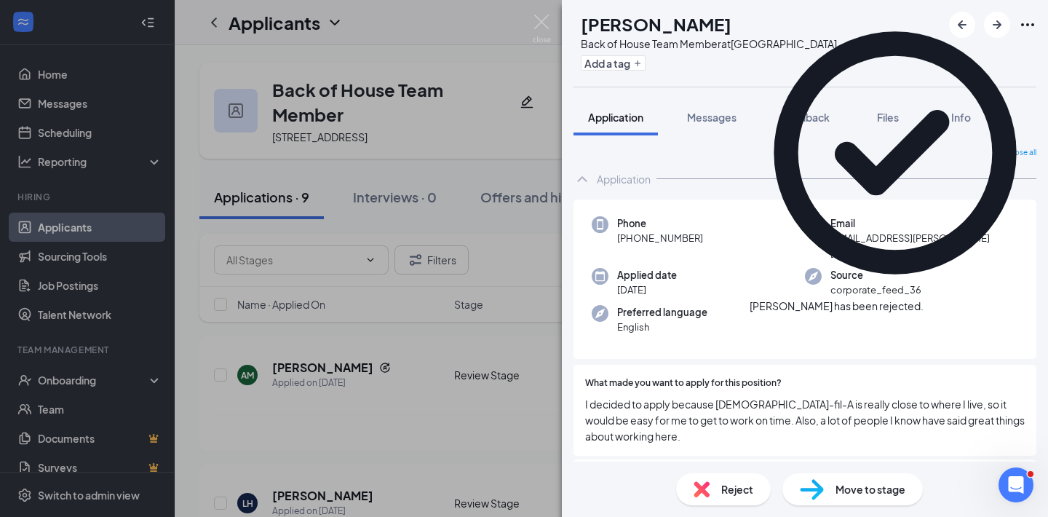
click at [924, 299] on icon "Cross" at bounding box center [924, 299] width 0 height 0
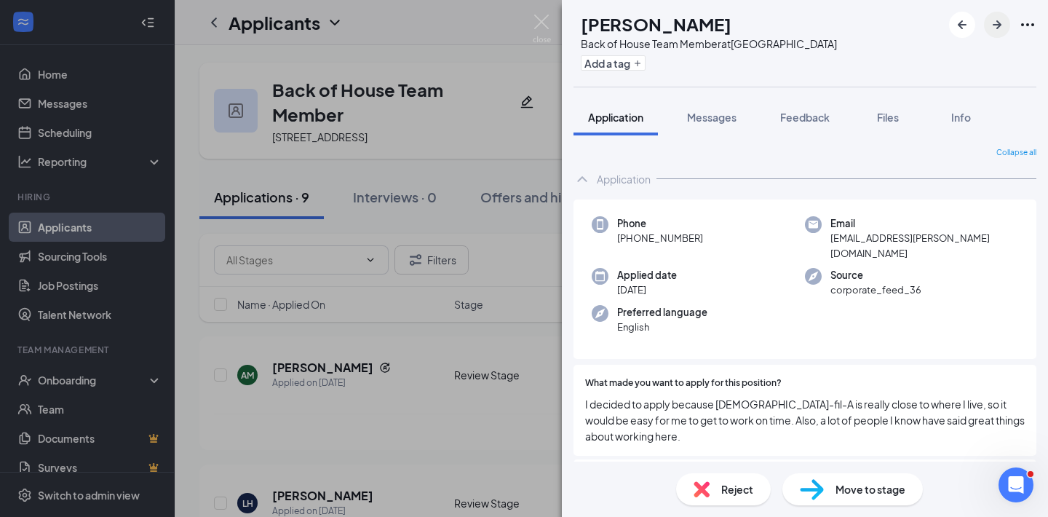
click at [1003, 28] on icon "ArrowRight" at bounding box center [997, 24] width 17 height 17
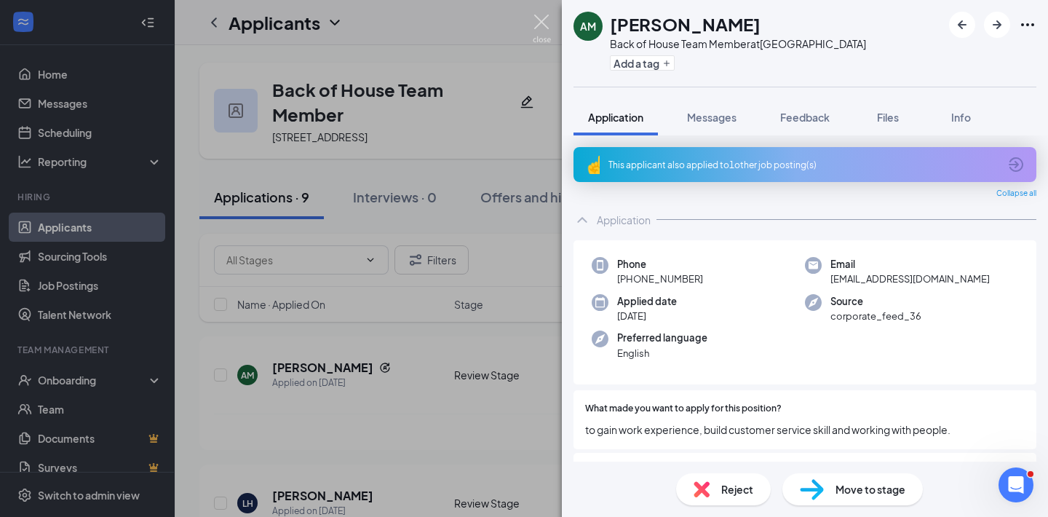
click at [542, 23] on img at bounding box center [542, 29] width 18 height 28
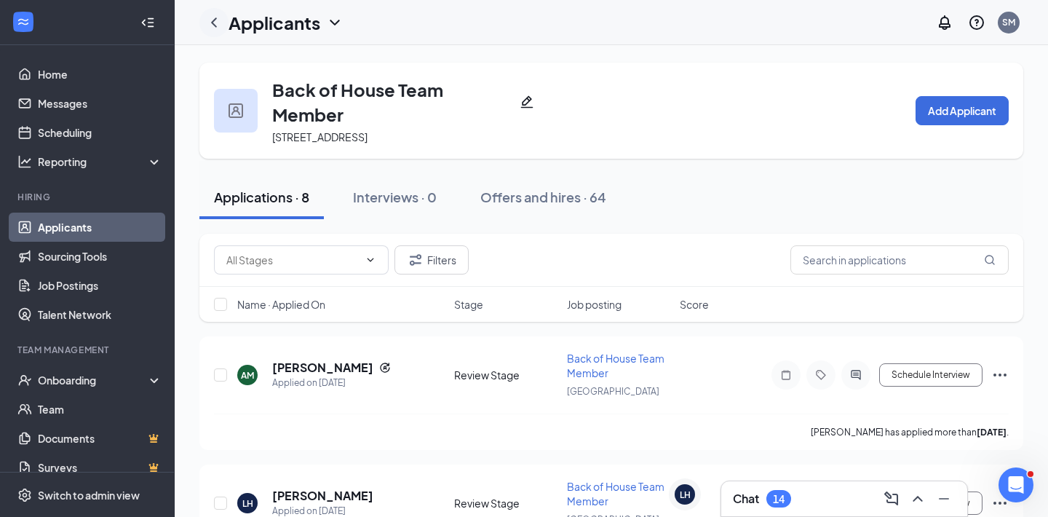
click at [207, 27] on icon "ChevronLeft" at bounding box center [213, 22] width 17 height 17
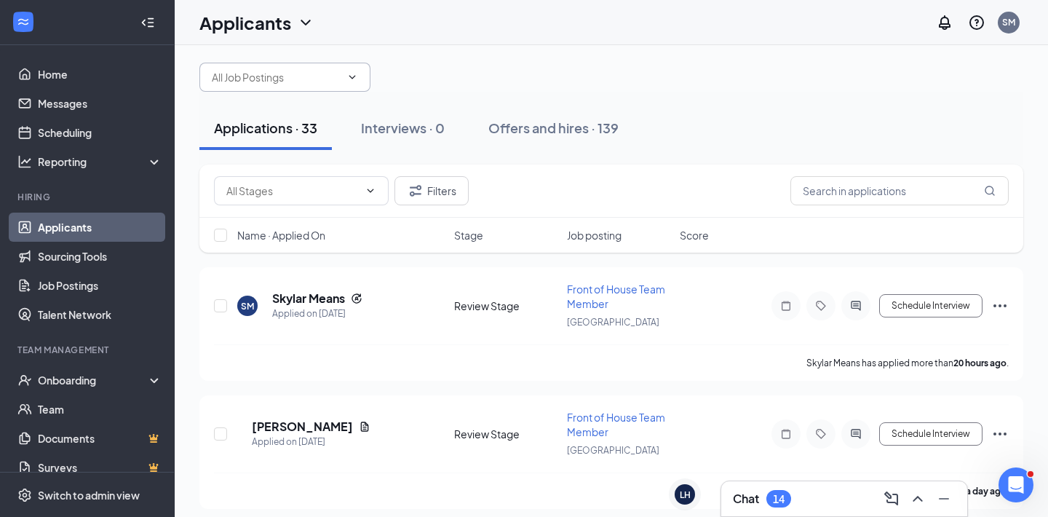
click at [229, 85] on input "text" at bounding box center [276, 77] width 129 height 16
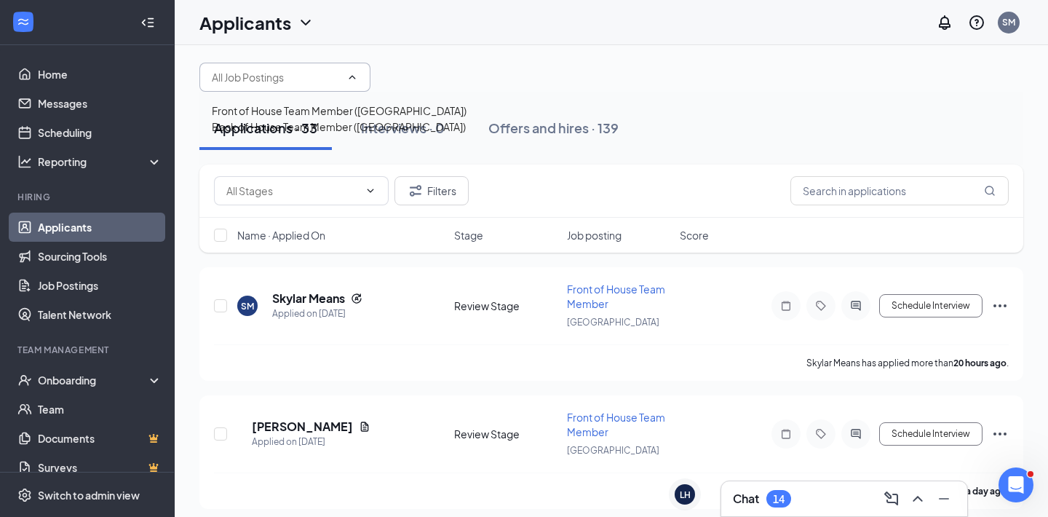
click at [240, 119] on div "Front of House Team Member ([GEOGRAPHIC_DATA])" at bounding box center [339, 111] width 255 height 16
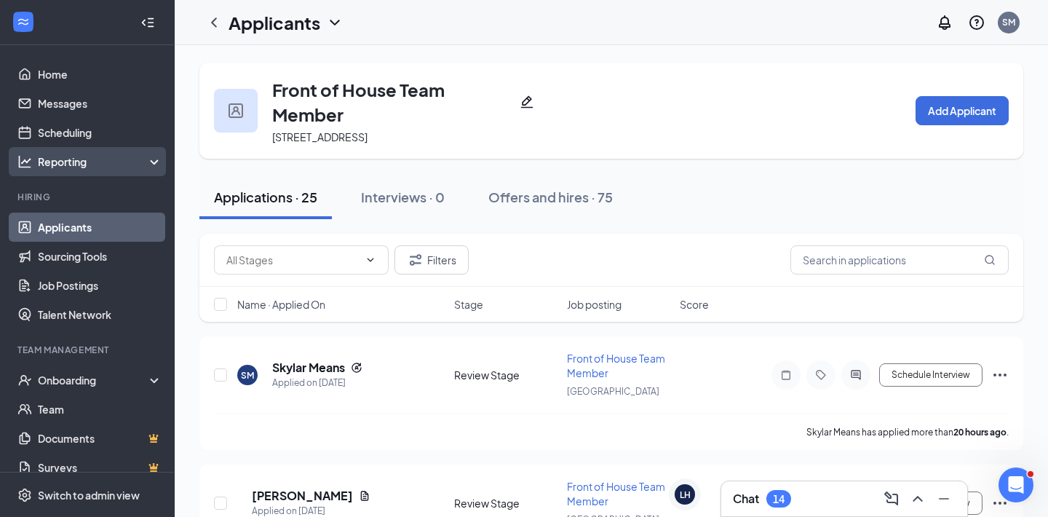
click at [85, 162] on div "Reporting" at bounding box center [100, 161] width 125 height 15
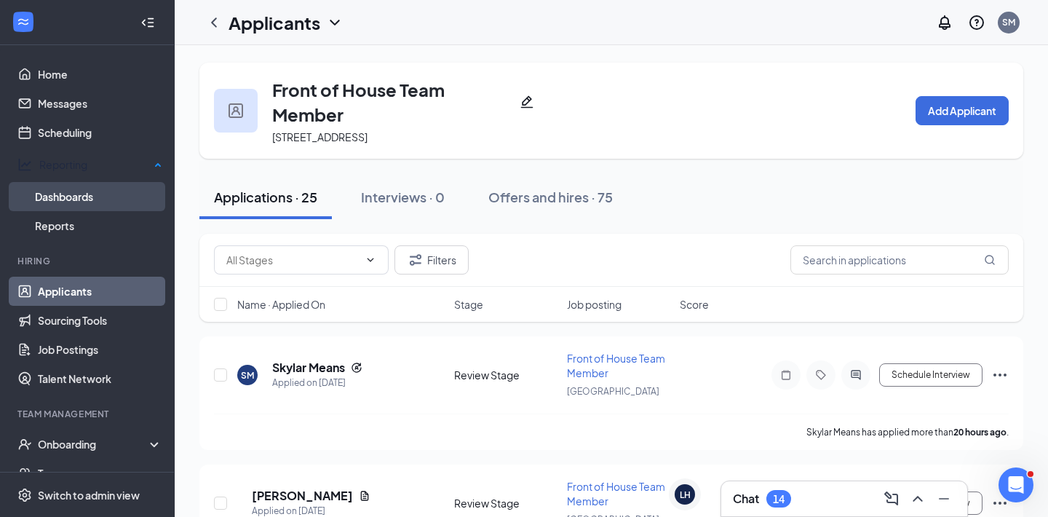
click at [86, 182] on link "Dashboards" at bounding box center [98, 196] width 127 height 29
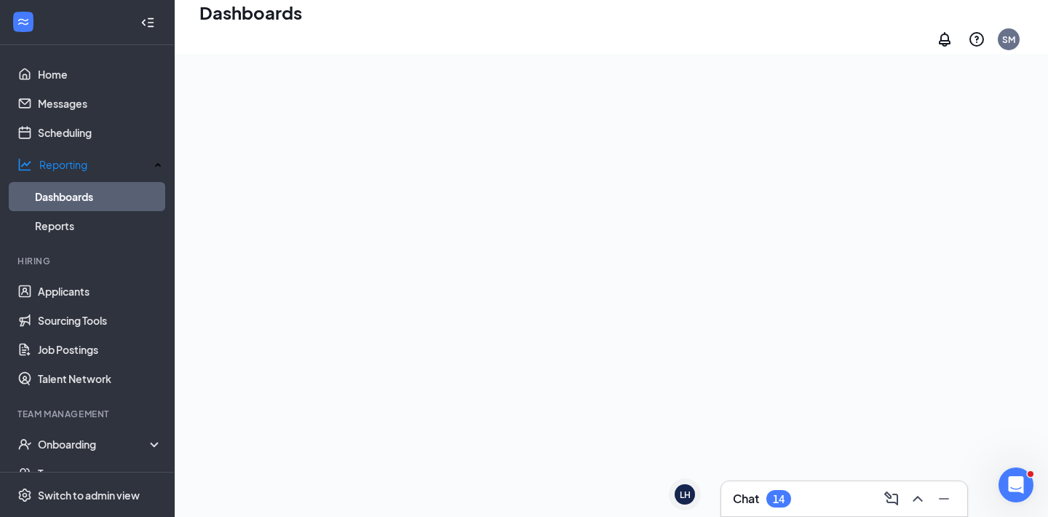
scroll to position [141, 0]
click at [79, 223] on link "Reports" at bounding box center [98, 225] width 127 height 29
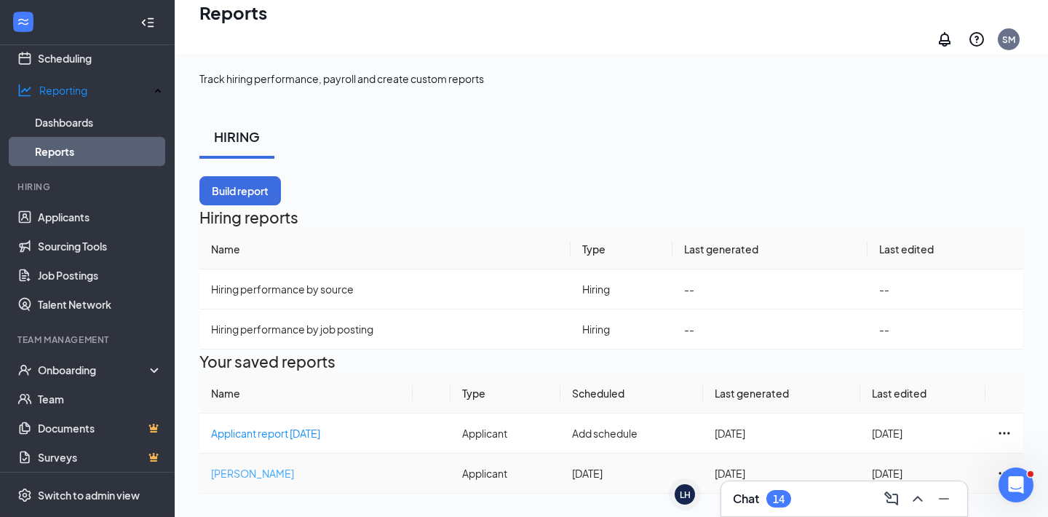
scroll to position [86, 0]
click at [292, 428] on span "Applicant report [DATE]" at bounding box center [265, 433] width 109 height 13
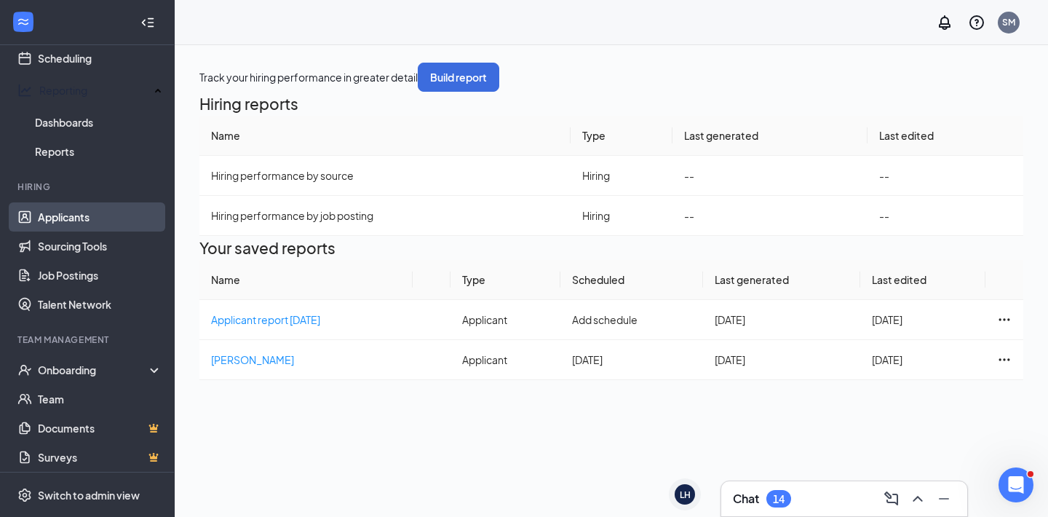
click at [77, 212] on link "Applicants" at bounding box center [100, 216] width 125 height 29
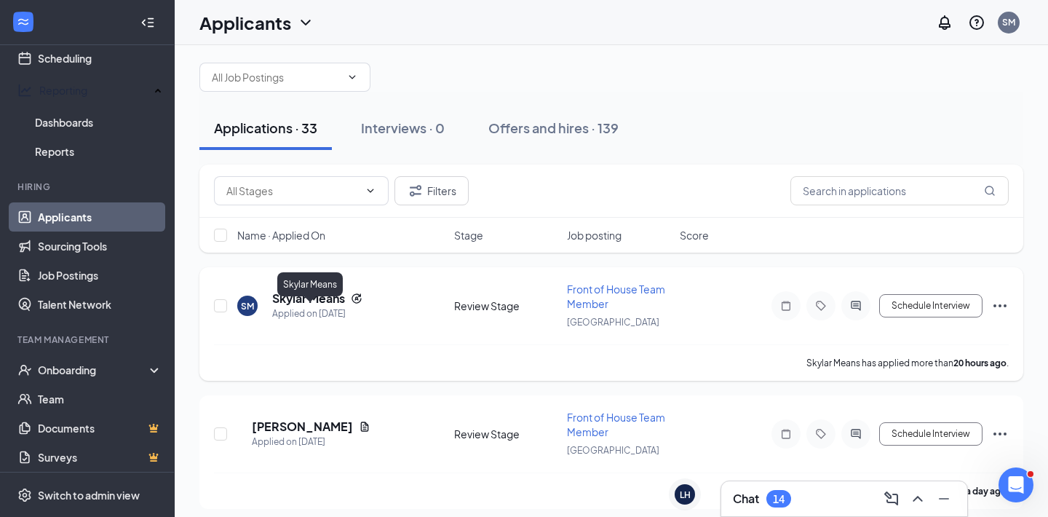
click at [318, 307] on h5 "Skylar Means" at bounding box center [308, 299] width 73 height 16
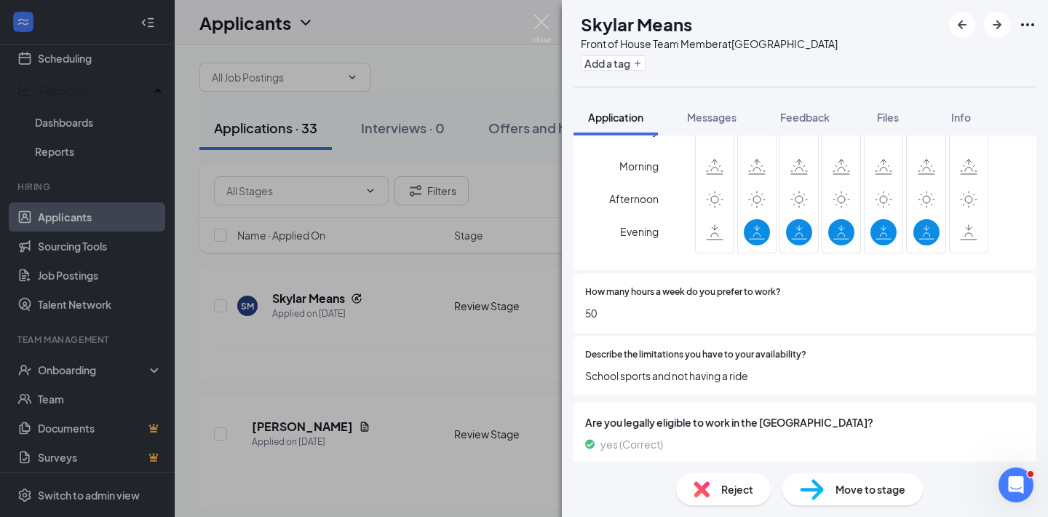
scroll to position [920, 0]
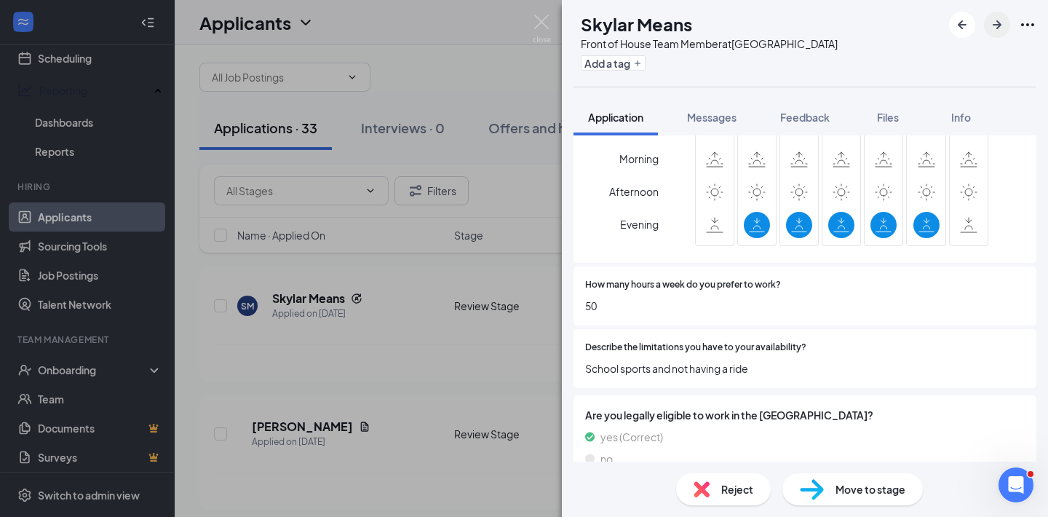
click at [995, 31] on icon "ArrowRight" at bounding box center [997, 24] width 17 height 17
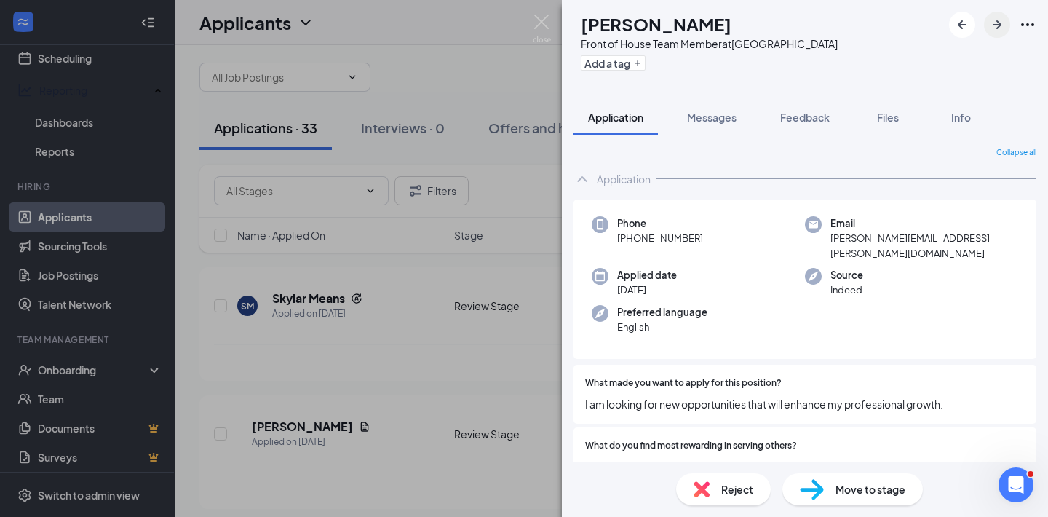
click at [1001, 36] on button "button" at bounding box center [997, 25] width 26 height 26
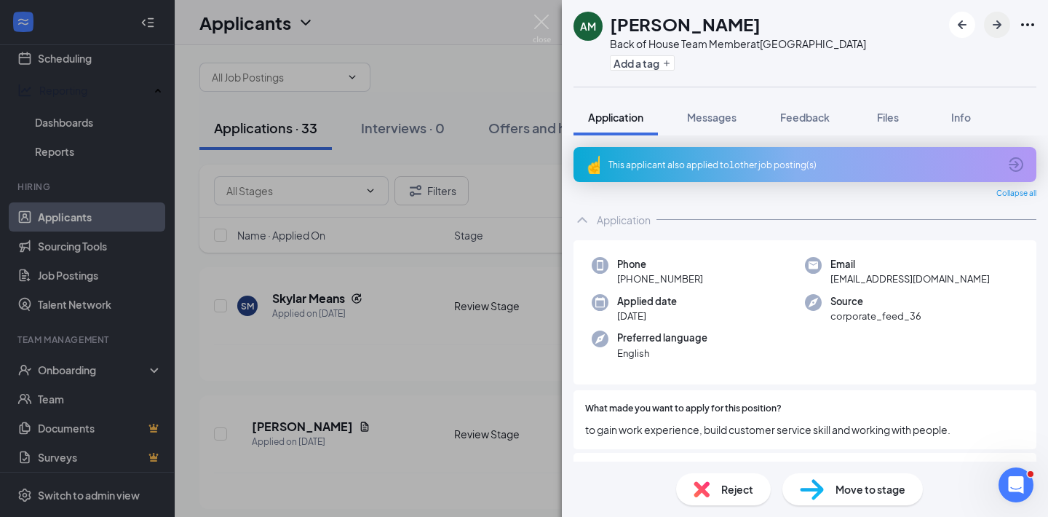
click at [1001, 36] on button "button" at bounding box center [997, 25] width 26 height 26
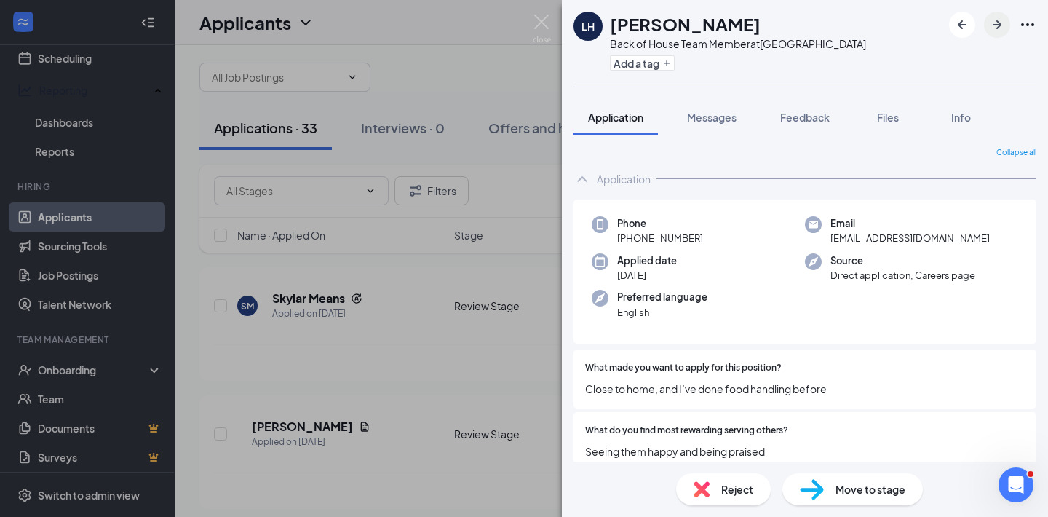
click at [1001, 36] on button "button" at bounding box center [997, 25] width 26 height 26
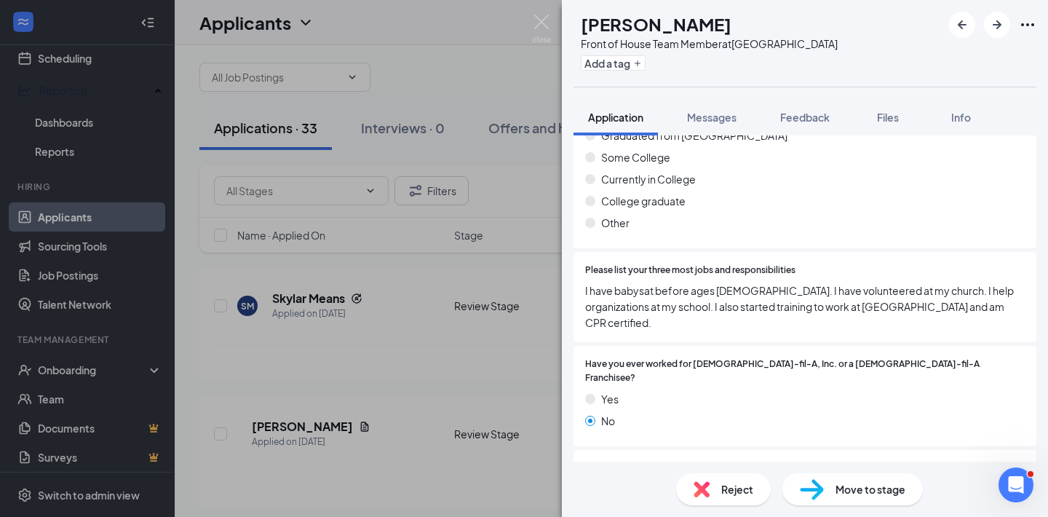
scroll to position [565, 0]
click at [1009, 23] on button "button" at bounding box center [997, 25] width 26 height 26
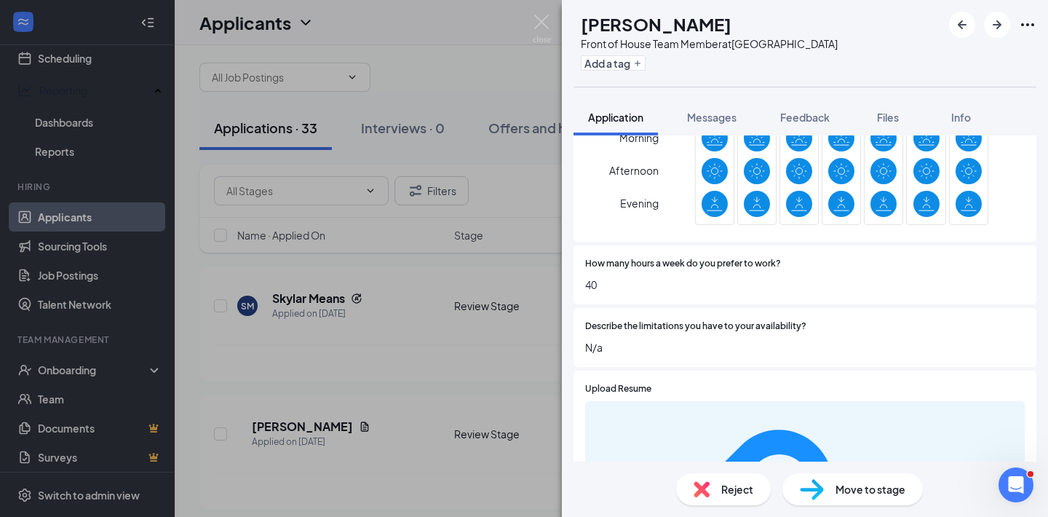
scroll to position [1002, 0]
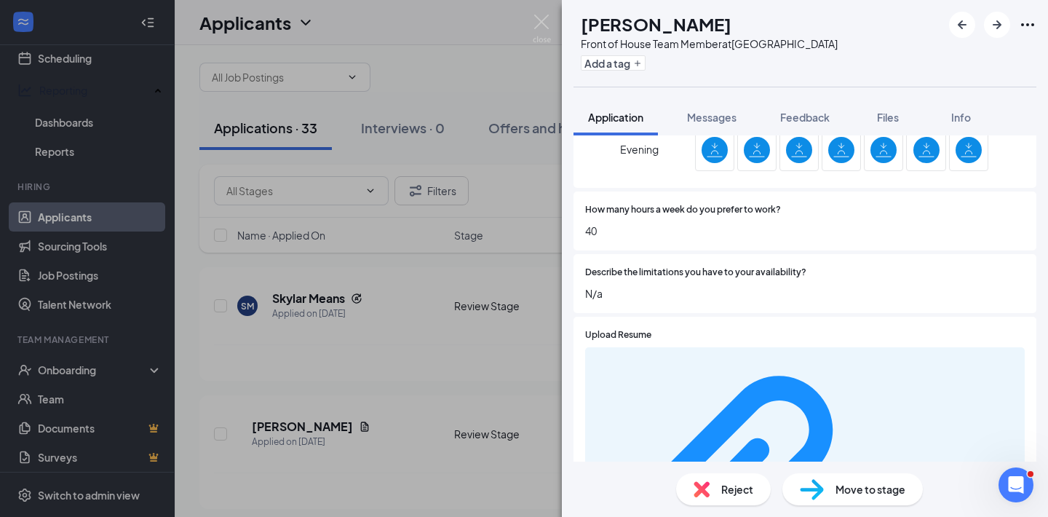
click at [859, 347] on div "d1bee5eb18e7732f40731ad362a81da5.pdf" at bounding box center [805, 497] width 440 height 300
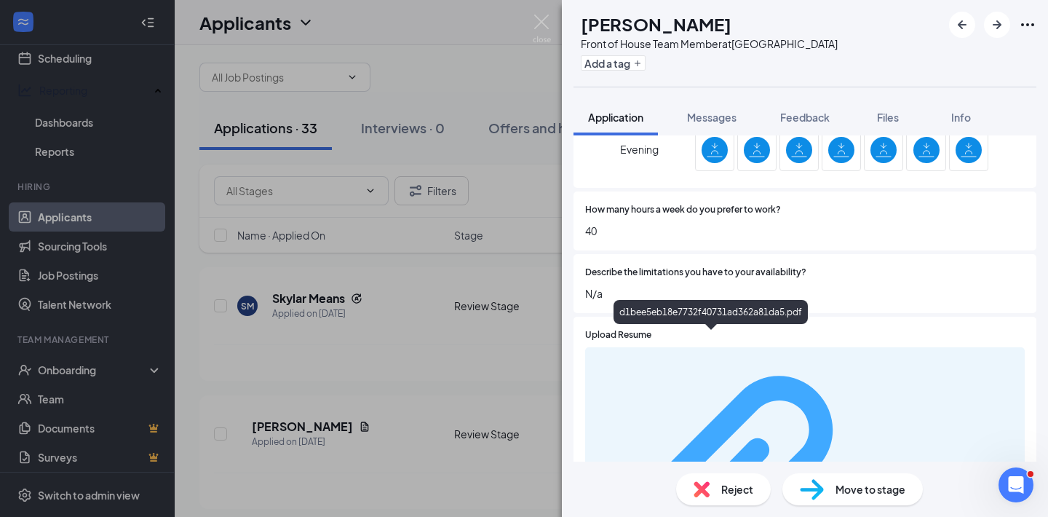
click at [879, 491] on div "d1bee5eb18e7732f40731ad362a81da5.pdf" at bounding box center [948, 497] width 138 height 12
click at [998, 80] on div "AW [PERSON_NAME] Front of House Team Member at [GEOGRAPHIC_DATA] Add a tag" at bounding box center [805, 43] width 486 height 87
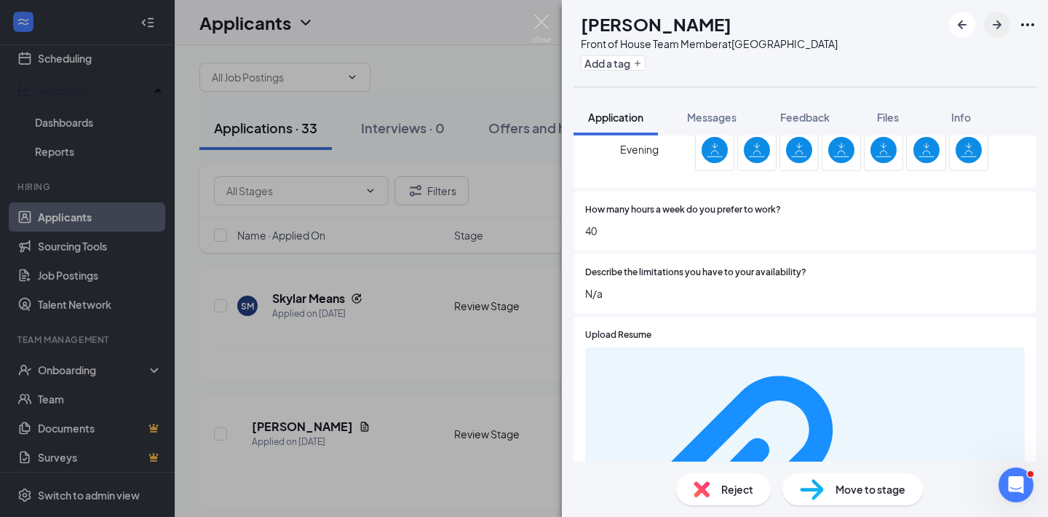
click at [990, 34] on button "button" at bounding box center [997, 25] width 26 height 26
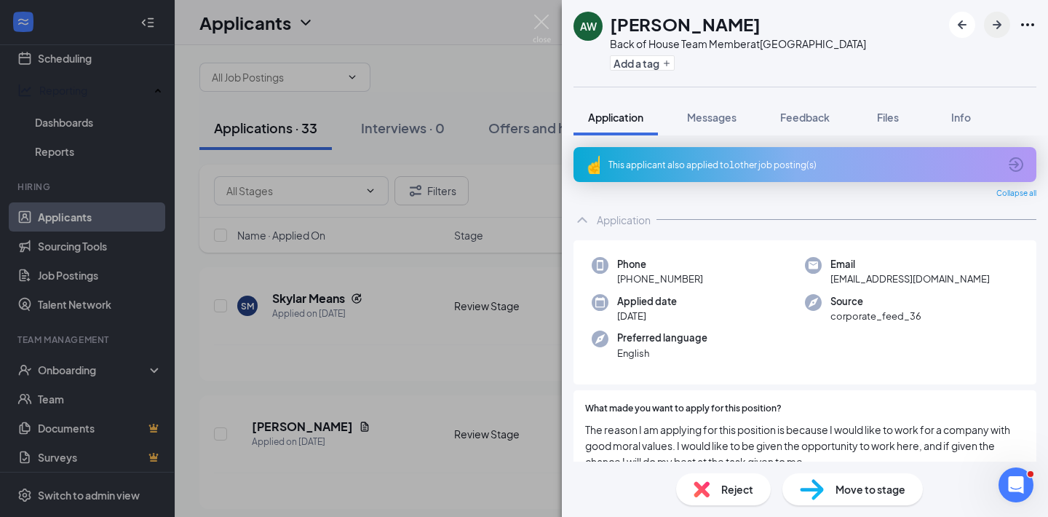
click at [990, 34] on button "button" at bounding box center [997, 25] width 26 height 26
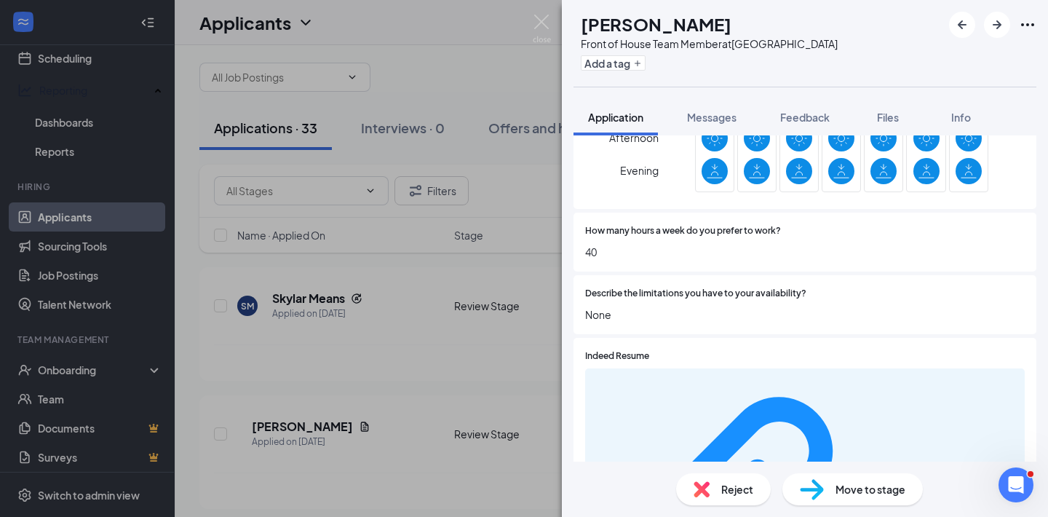
scroll to position [1223, 0]
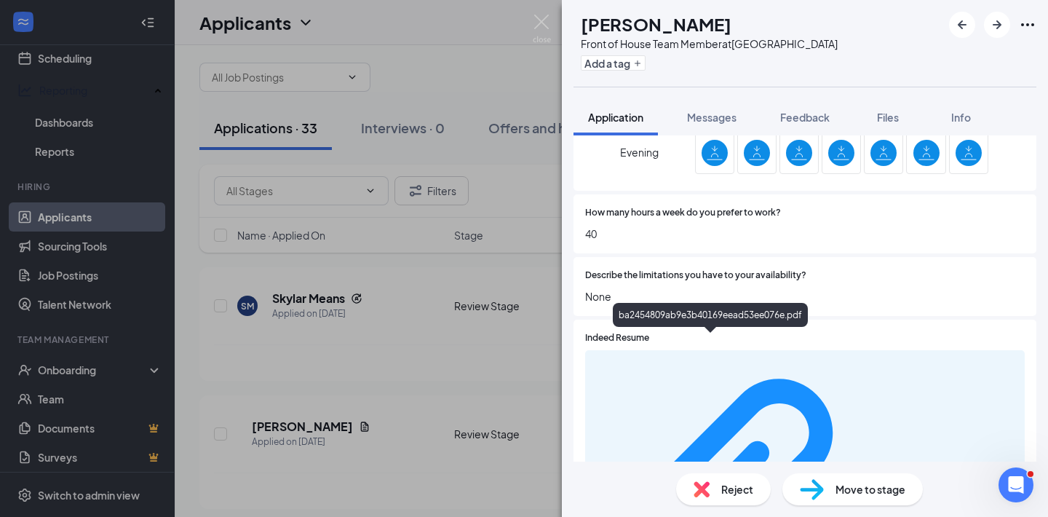
click at [743, 332] on div "ba2454809ab9e3b40169eead53ee076e.pdf" at bounding box center [710, 318] width 195 height 30
click at [879, 494] on div "ba2454809ab9e3b40169eead53ee076e.pdf" at bounding box center [948, 500] width 138 height 12
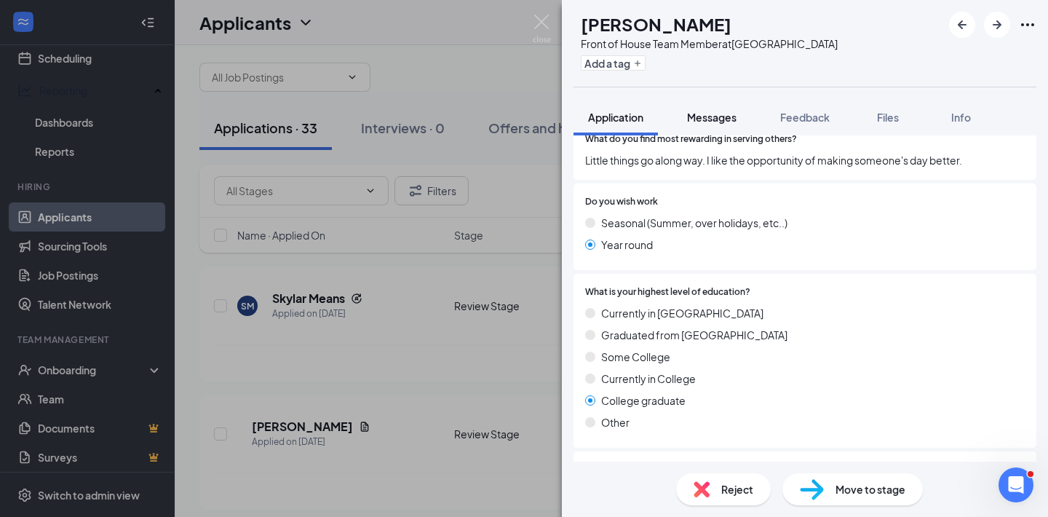
scroll to position [50, 0]
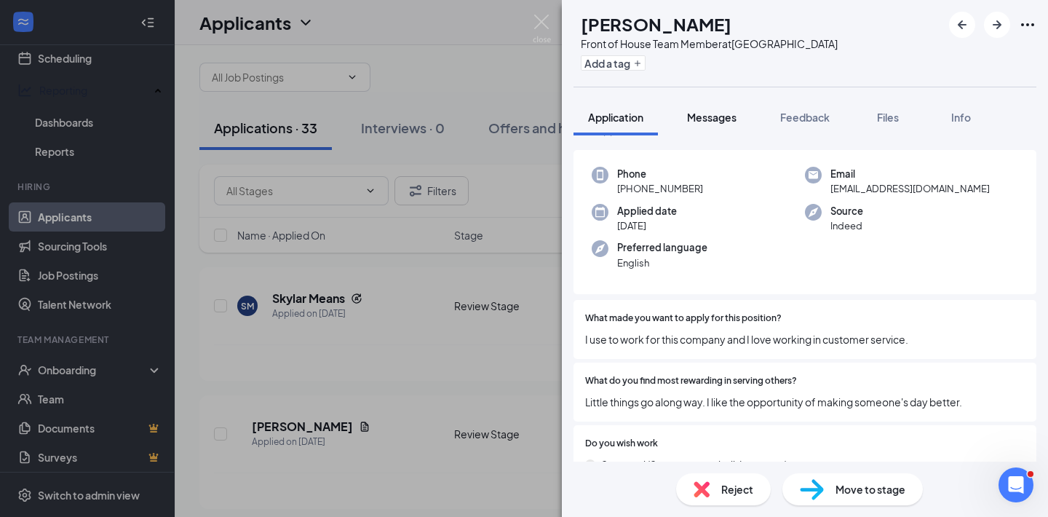
click at [695, 111] on span "Messages" at bounding box center [712, 117] width 50 height 13
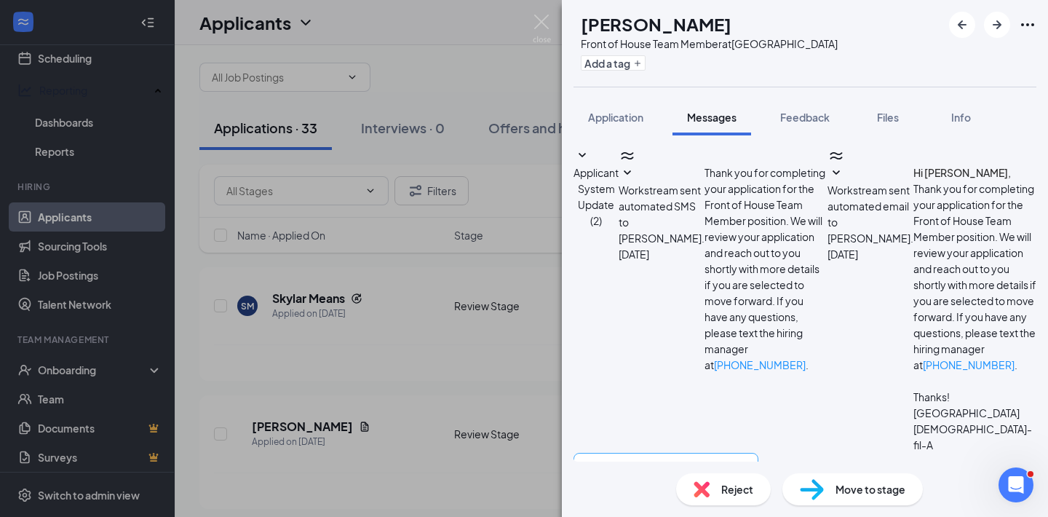
scroll to position [14, 0]
click at [743, 453] on textarea at bounding box center [666, 496] width 185 height 87
type textarea "Thank you, for applying to [DEMOGRAPHIC_DATA]-fil-A Mooretown Rd. We would like…"
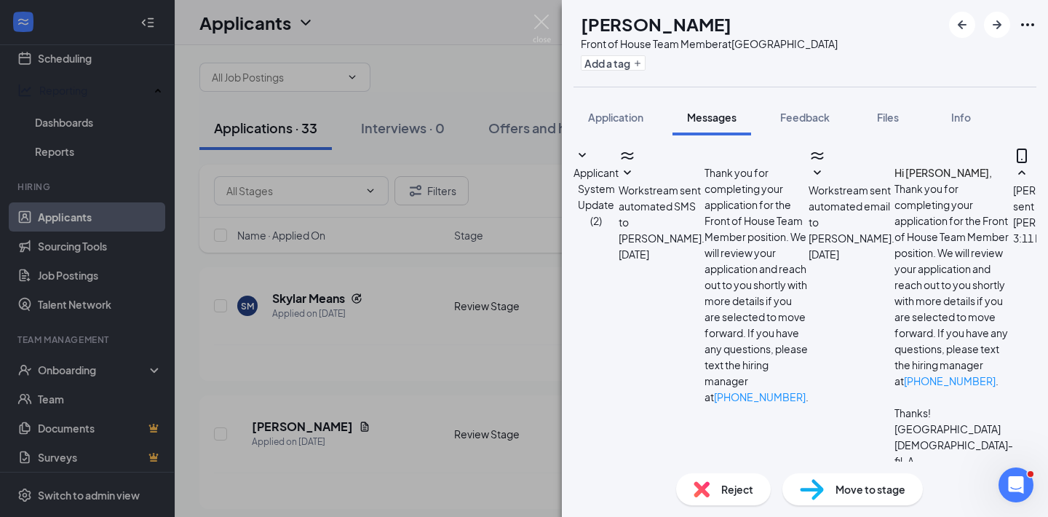
scroll to position [155, 0]
click at [544, 29] on img at bounding box center [542, 29] width 18 height 28
